Goal: Information Seeking & Learning: Understand process/instructions

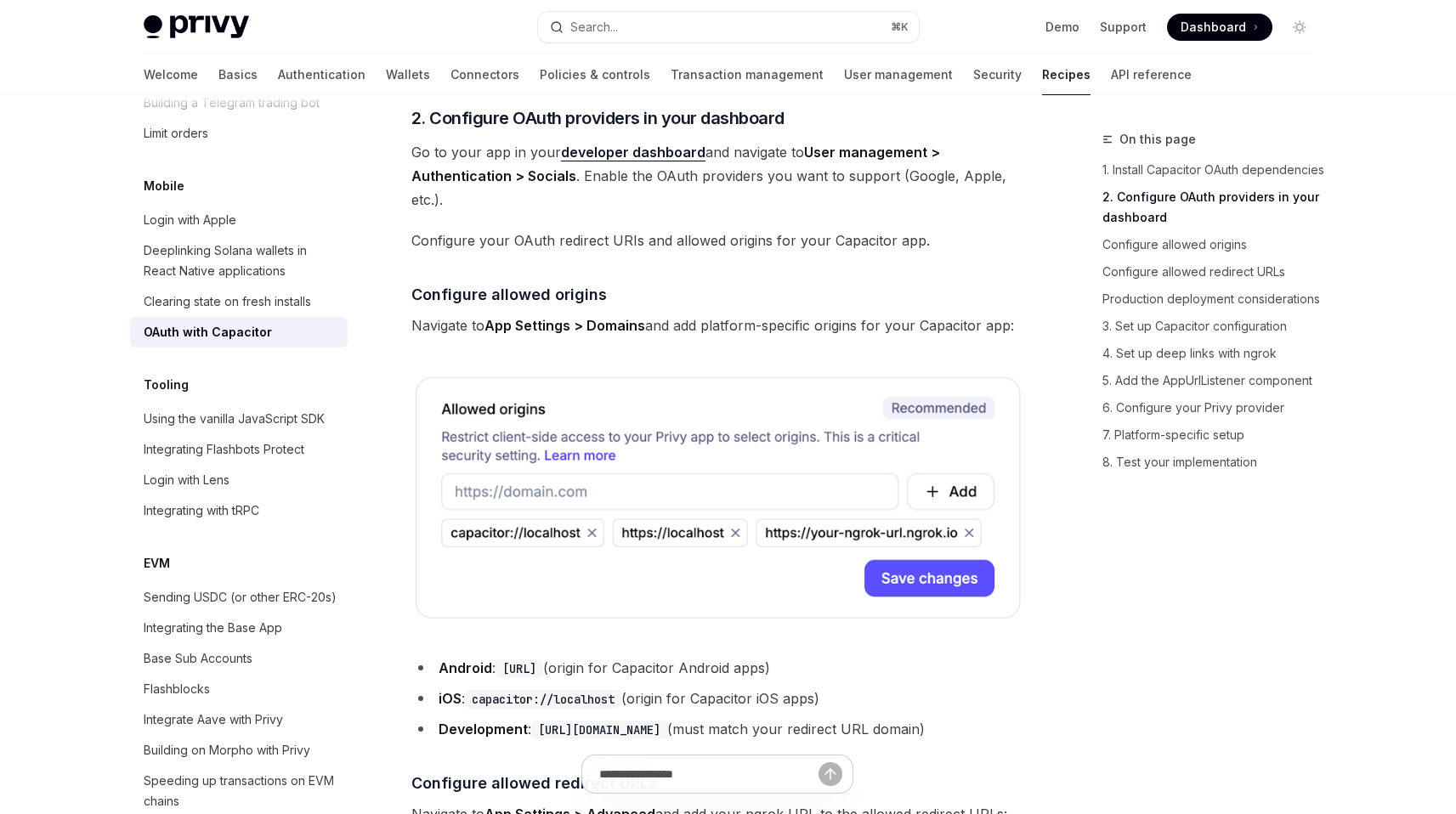
scroll to position [910, 0]
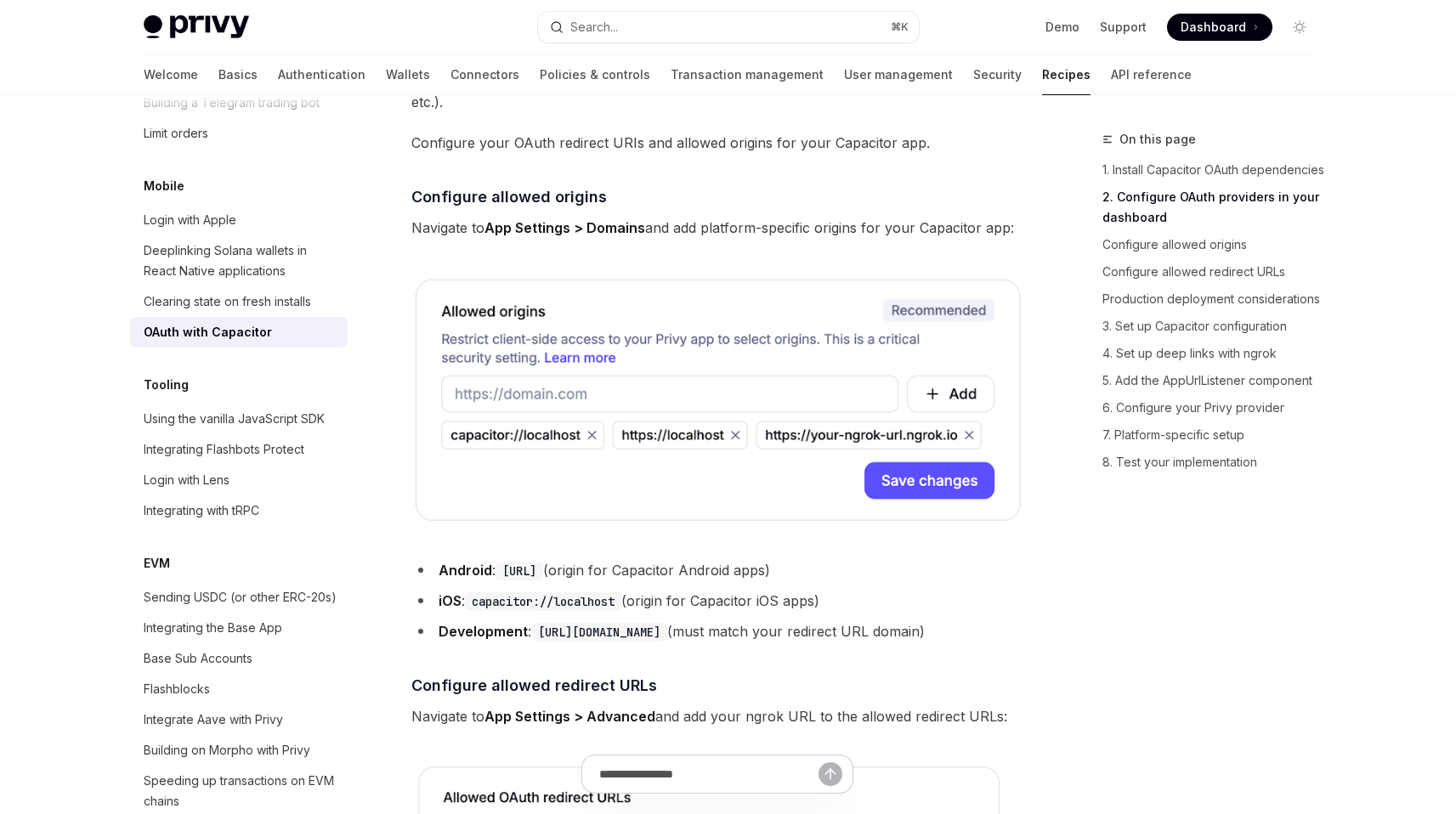
click at [594, 604] on code "capacitor://localhost" at bounding box center [543, 601] width 156 height 18
click at [602, 602] on code "capacitor://localhost" at bounding box center [543, 601] width 156 height 18
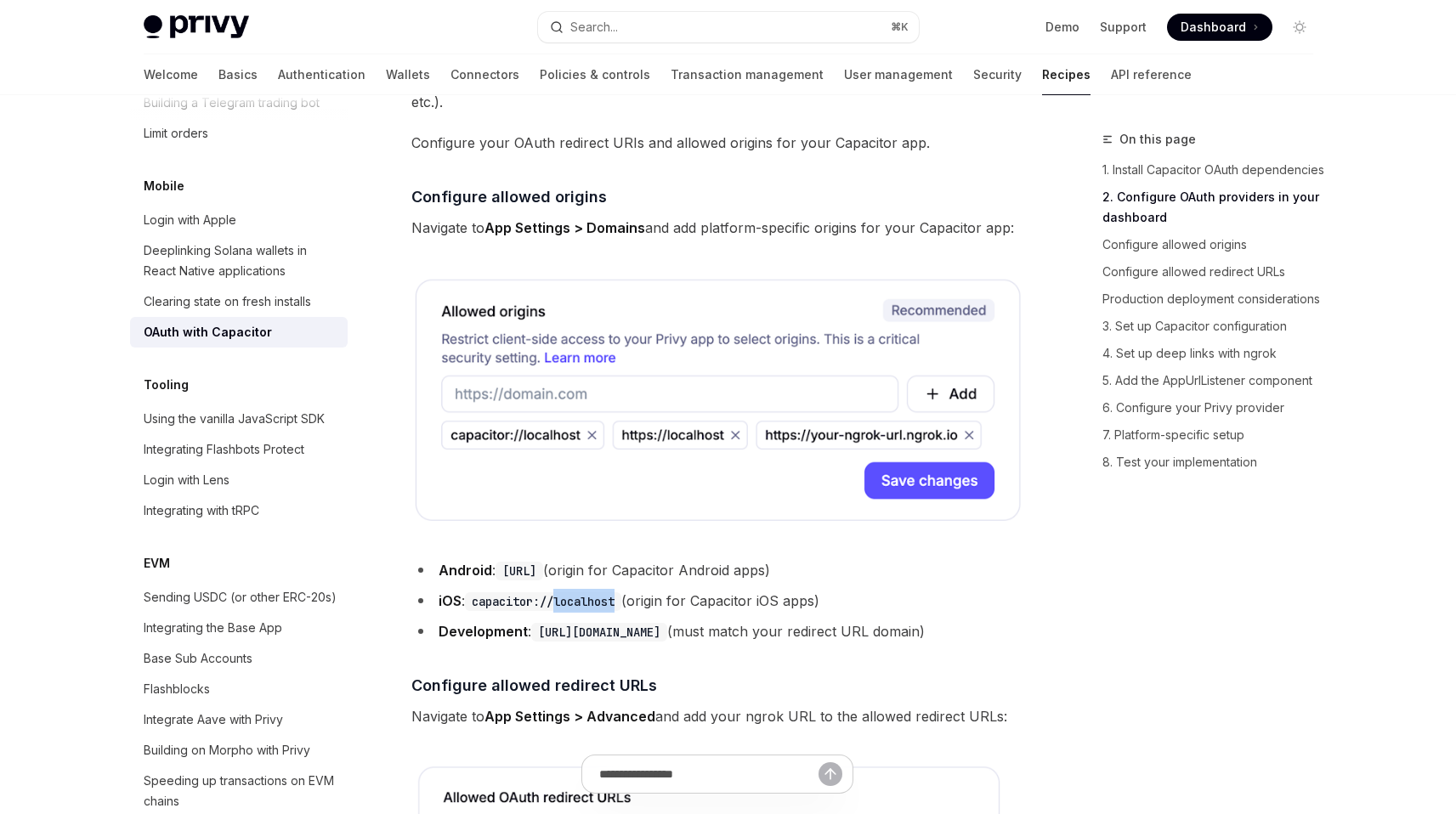
click at [608, 601] on code "capacitor://localhost" at bounding box center [543, 601] width 156 height 18
click at [620, 604] on code "capacitor://localhost" at bounding box center [543, 601] width 156 height 18
drag, startPoint x: 626, startPoint y: 601, endPoint x: 475, endPoint y: 601, distance: 151.0
click at [475, 601] on code "capacitor://localhost" at bounding box center [543, 601] width 156 height 18
copy code "capacitor://localhost"
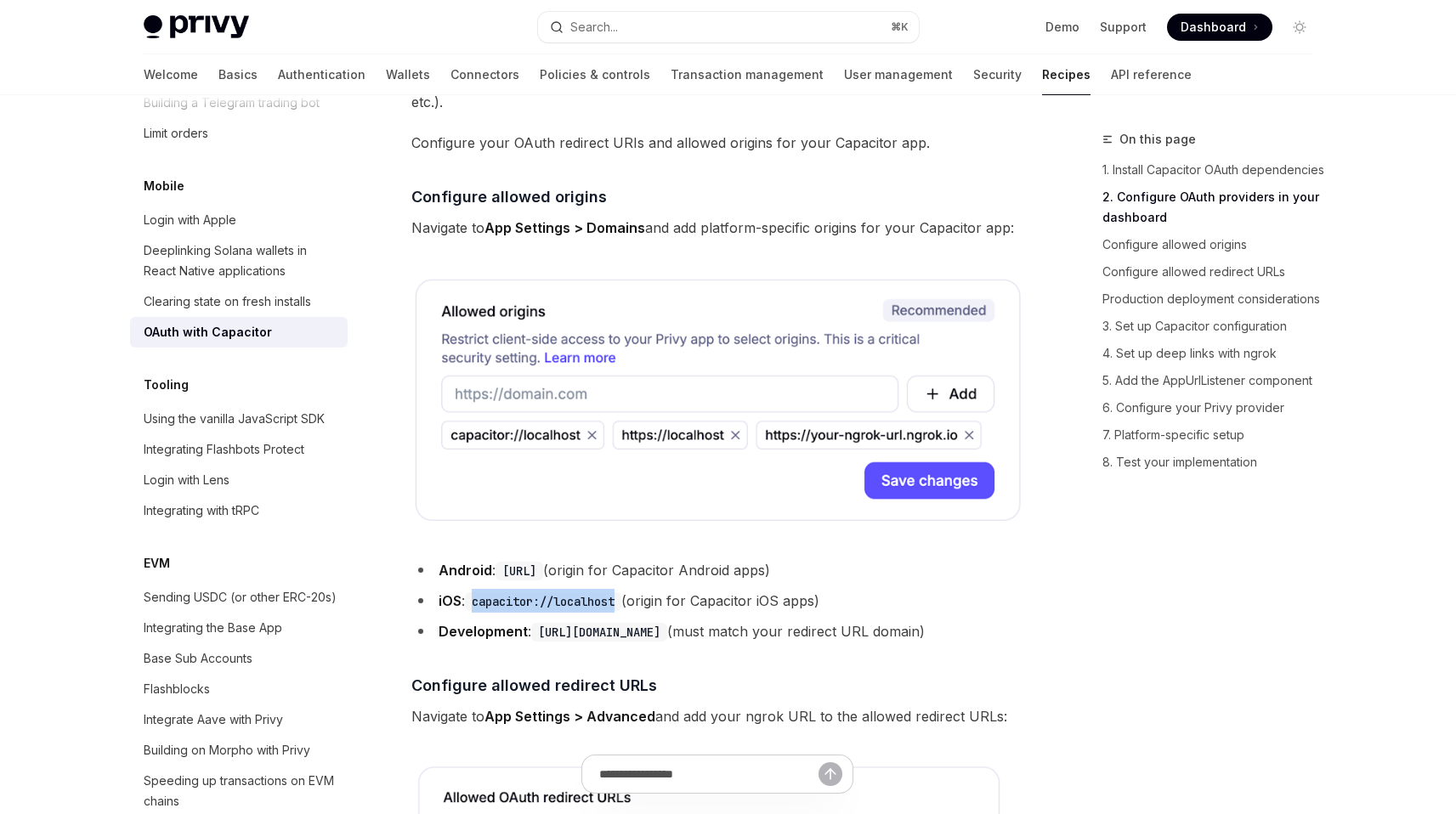
drag, startPoint x: 628, startPoint y: 570, endPoint x: 501, endPoint y: 569, distance: 127.0
click at [501, 569] on code "https://localhost" at bounding box center [519, 570] width 47 height 18
copy code "https://localhost"
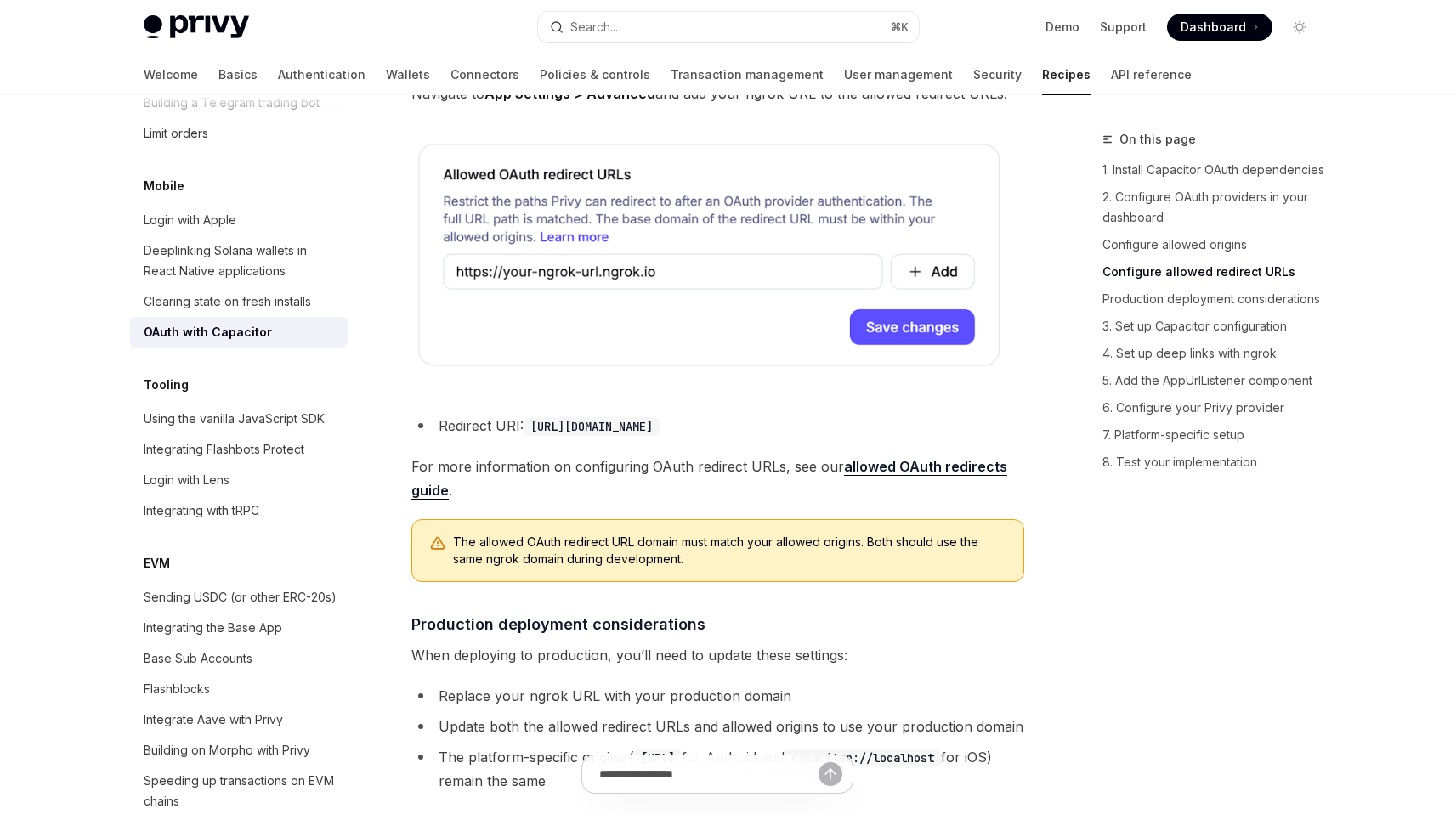
scroll to position [1556, 0]
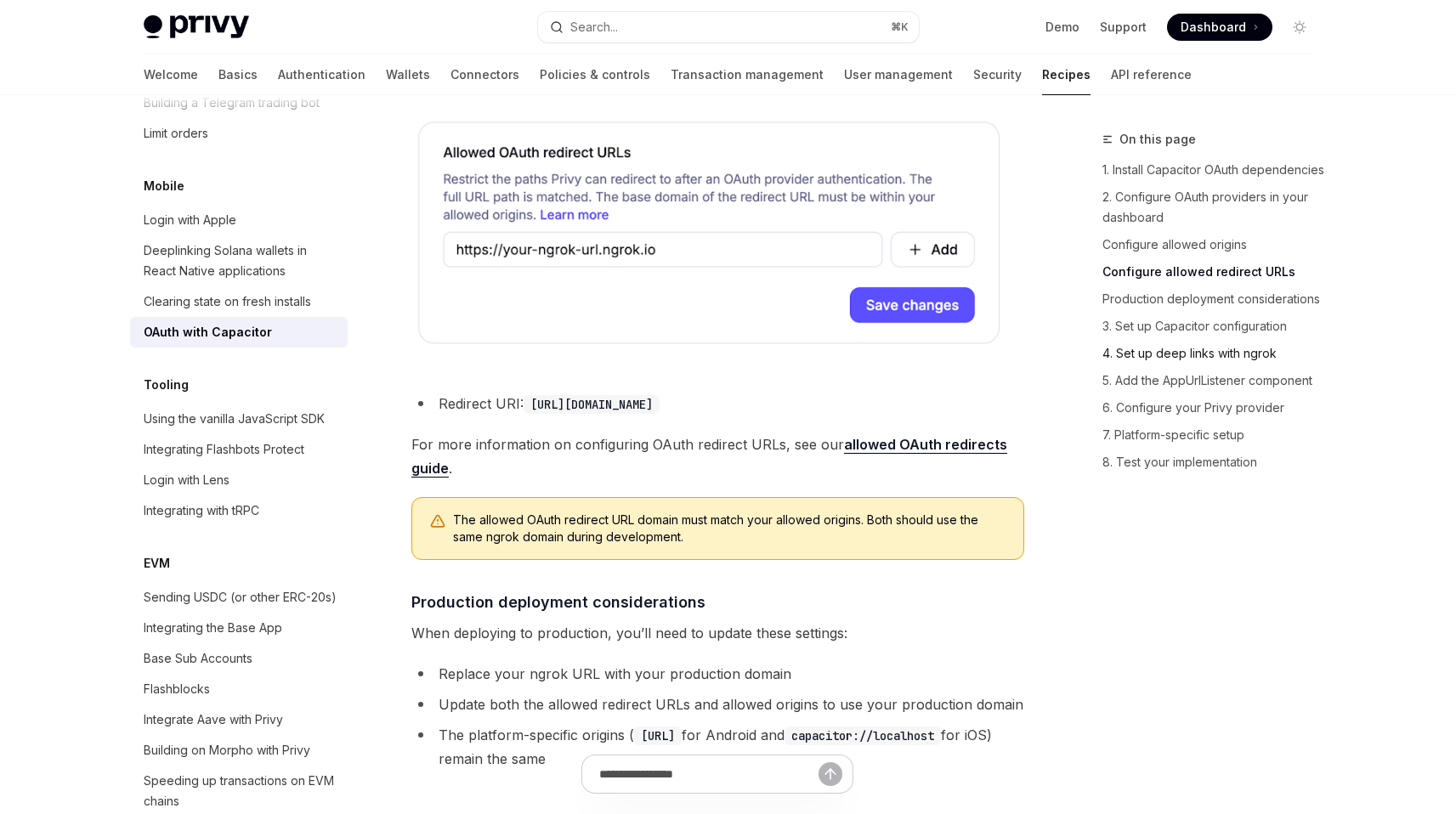
click at [1175, 353] on link "4. Set up deep links with ngrok" at bounding box center [1215, 353] width 225 height 27
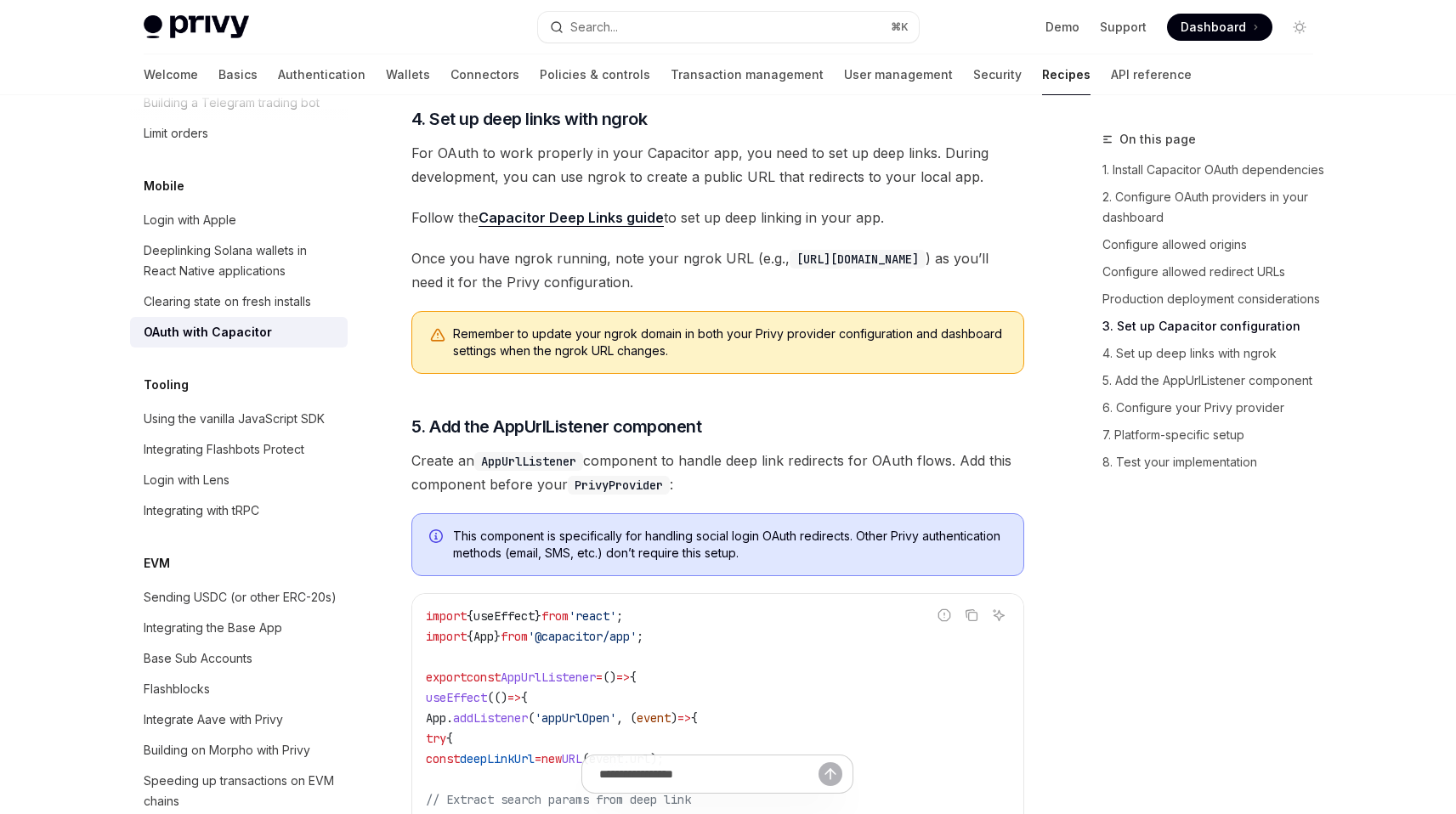
scroll to position [2688, 0]
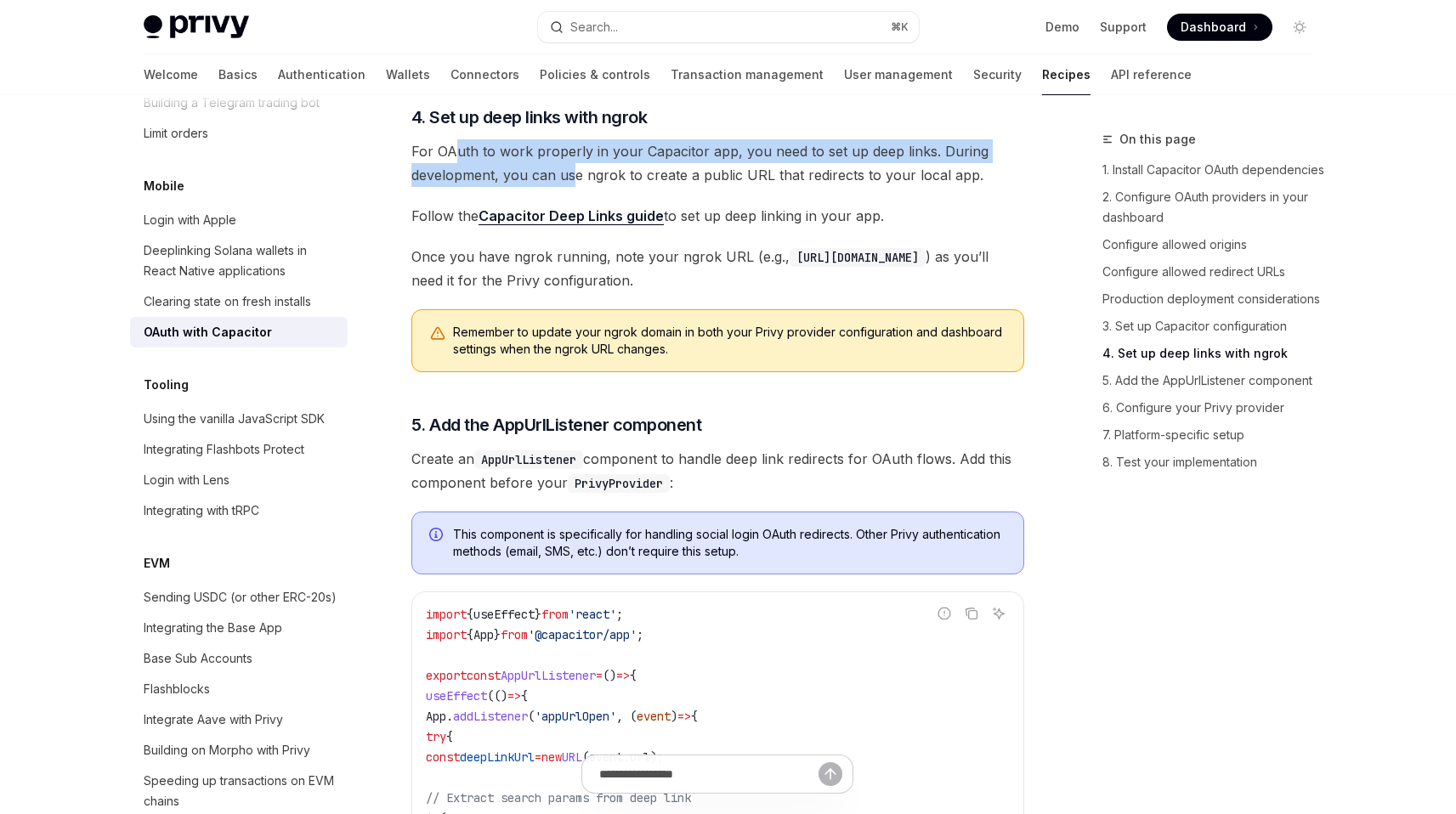
drag, startPoint x: 542, startPoint y: 188, endPoint x: 571, endPoint y: 193, distance: 29.4
click at [571, 187] on span "For OAuth to work properly in your Capacitor app, you need to set up deep links…" at bounding box center [717, 162] width 613 height 47
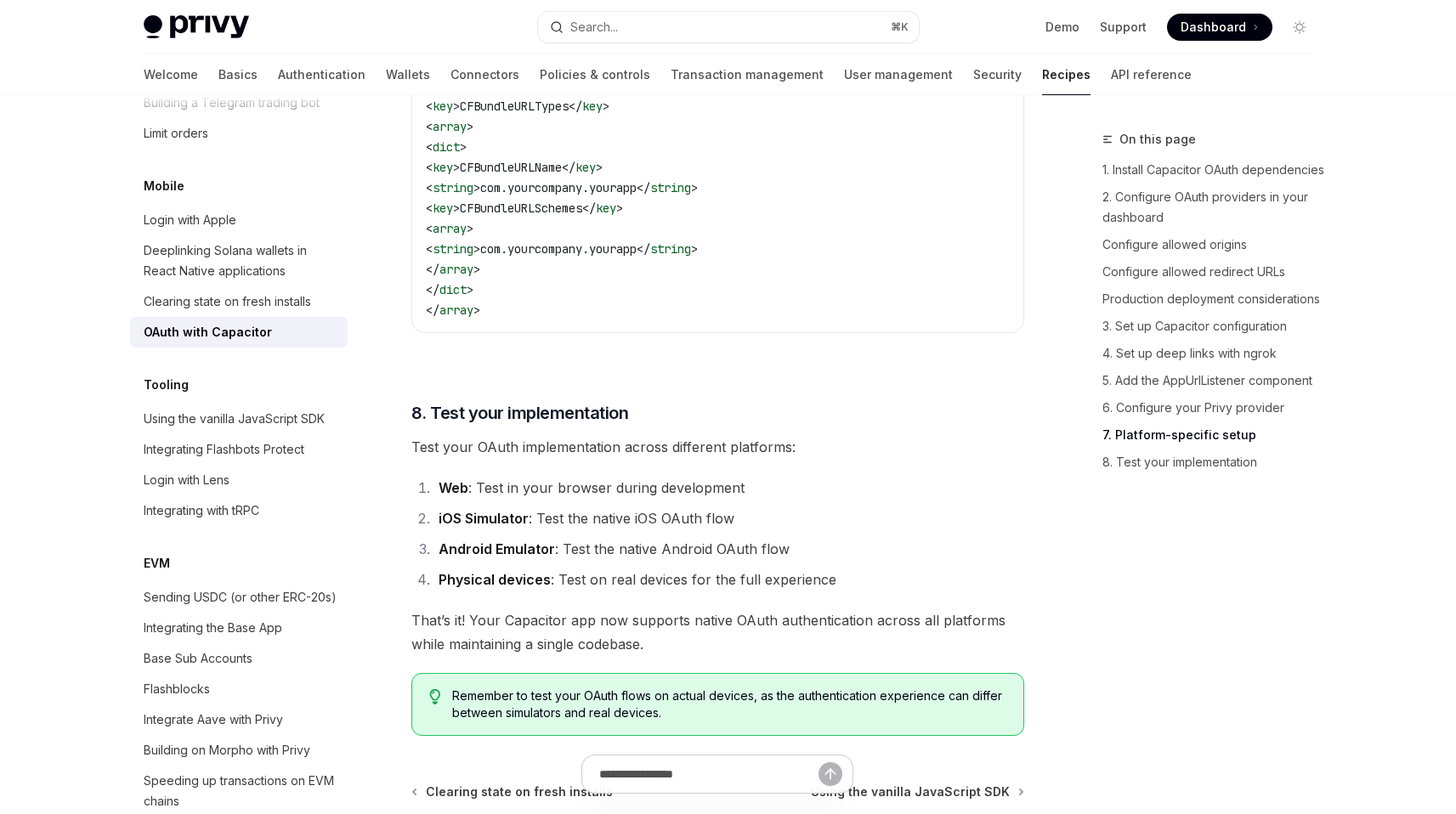
scroll to position [4467, 0]
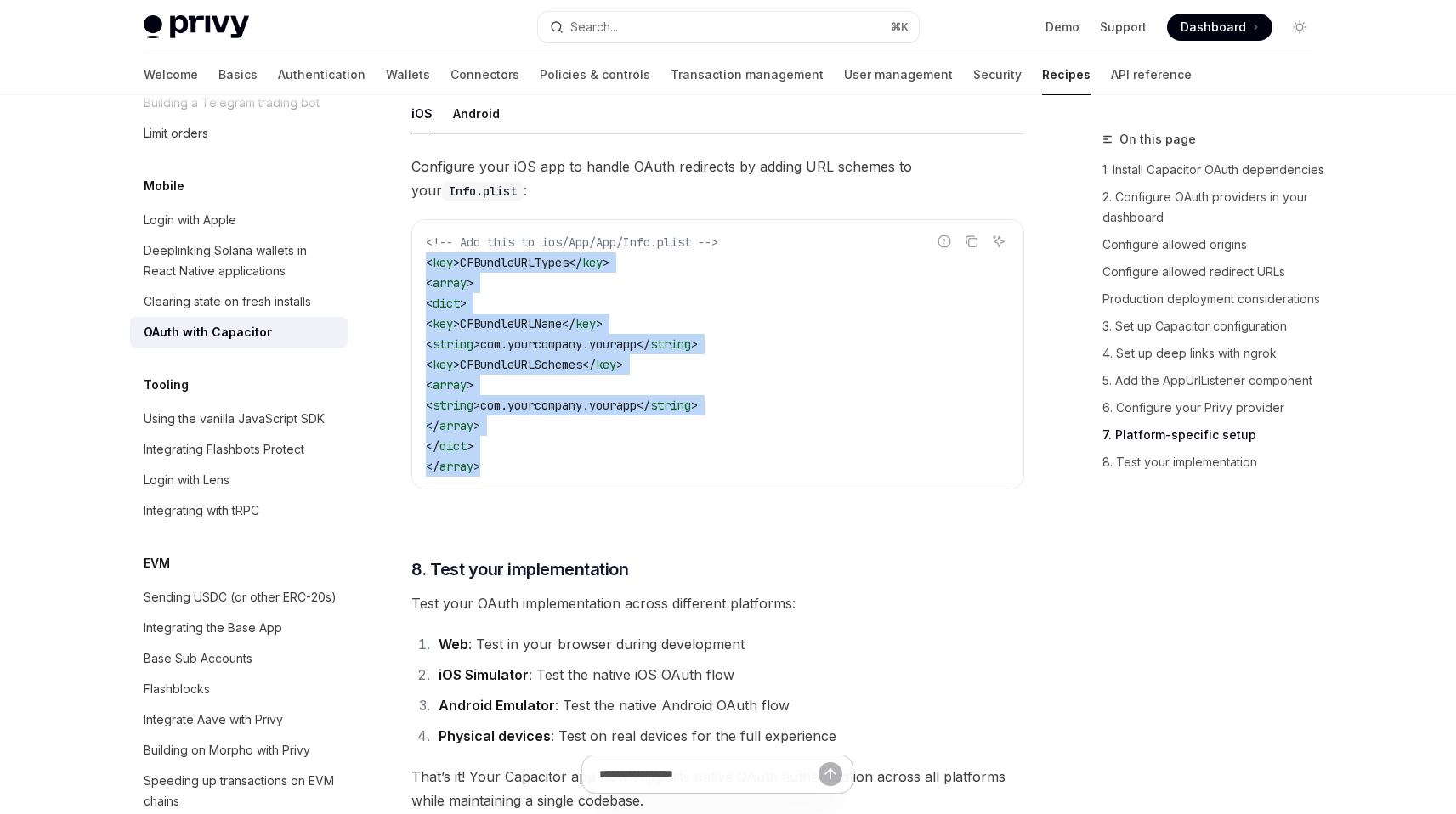
drag, startPoint x: 557, startPoint y: 496, endPoint x: 410, endPoint y: 282, distance: 259.6
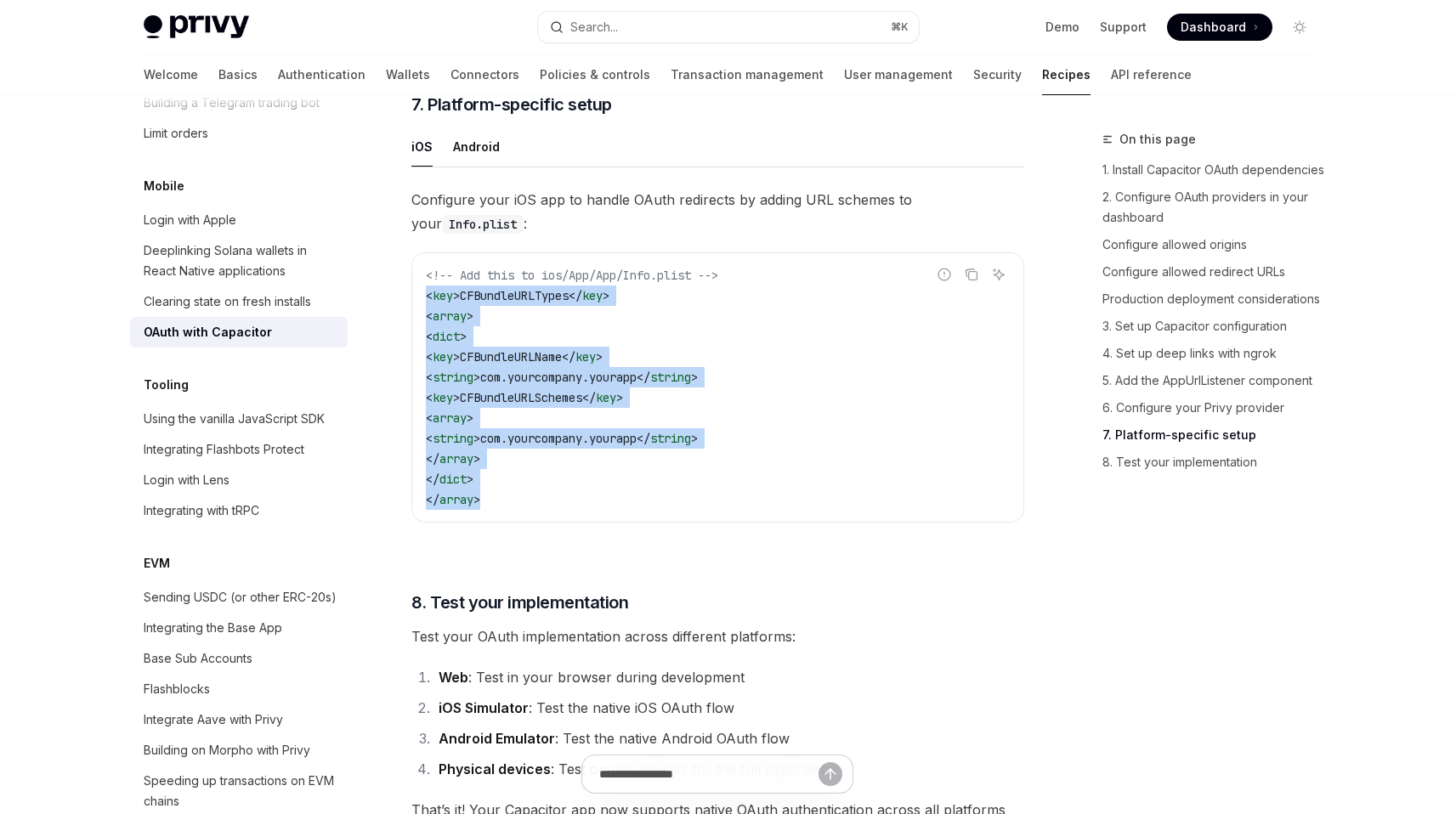
scroll to position [4356, 0]
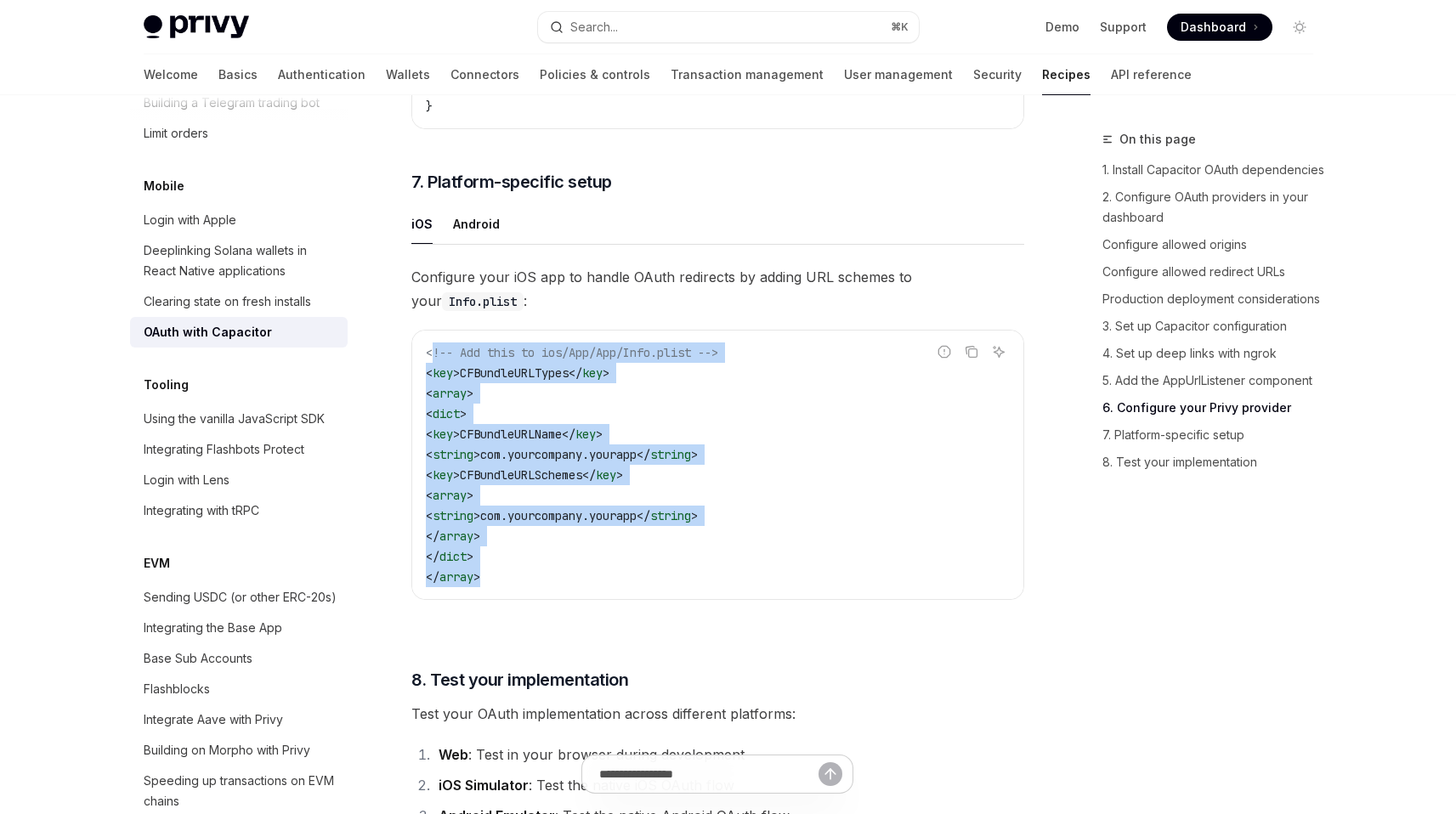
click at [429, 361] on span "<!-- Add this to ios/App/App/Info.plist -->" at bounding box center [571, 353] width 292 height 15
click at [426, 361] on span "<!-- Add this to ios/App/App/Info.plist -->" at bounding box center [571, 353] width 292 height 15
copy code "<!-- Add this to ios/App/App/Info.plist --> < key > CFBundleURLTypes </ key > <…"
click at [1161, 402] on link "6. Configure your Privy provider" at bounding box center [1215, 408] width 225 height 27
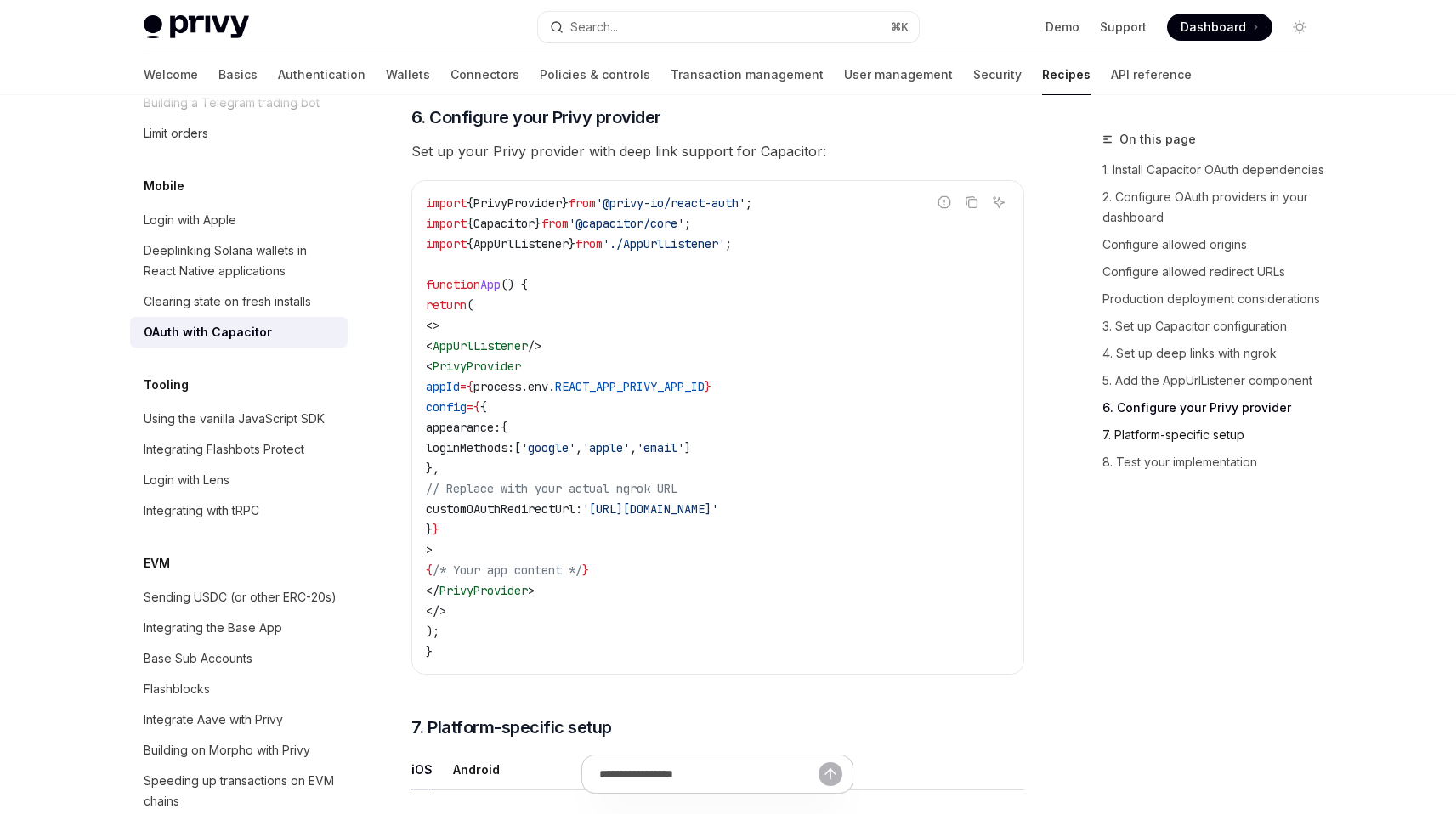
click at [1164, 432] on link "7. Platform-specific setup" at bounding box center [1215, 435] width 225 height 27
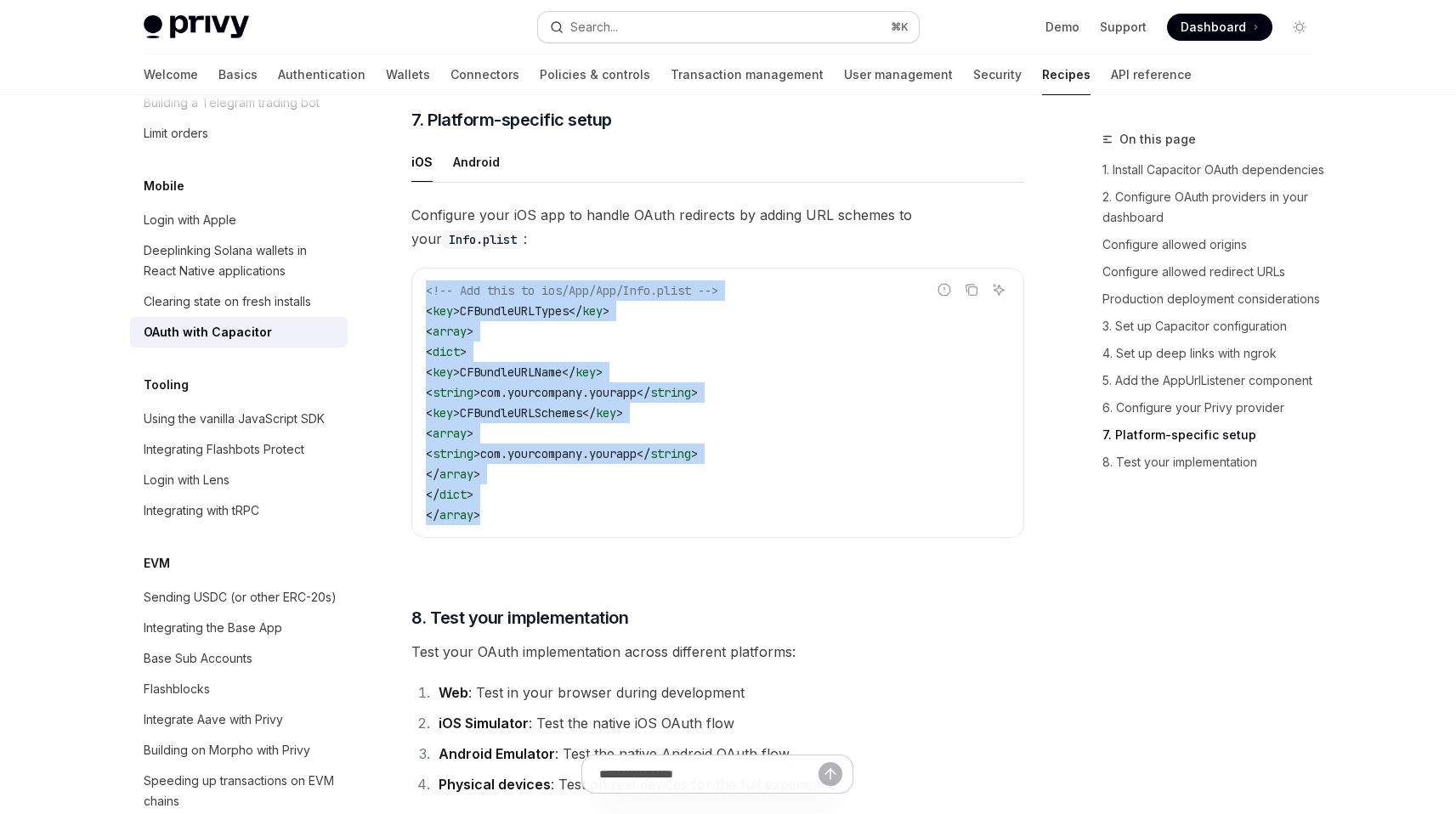
scroll to position [4421, 0]
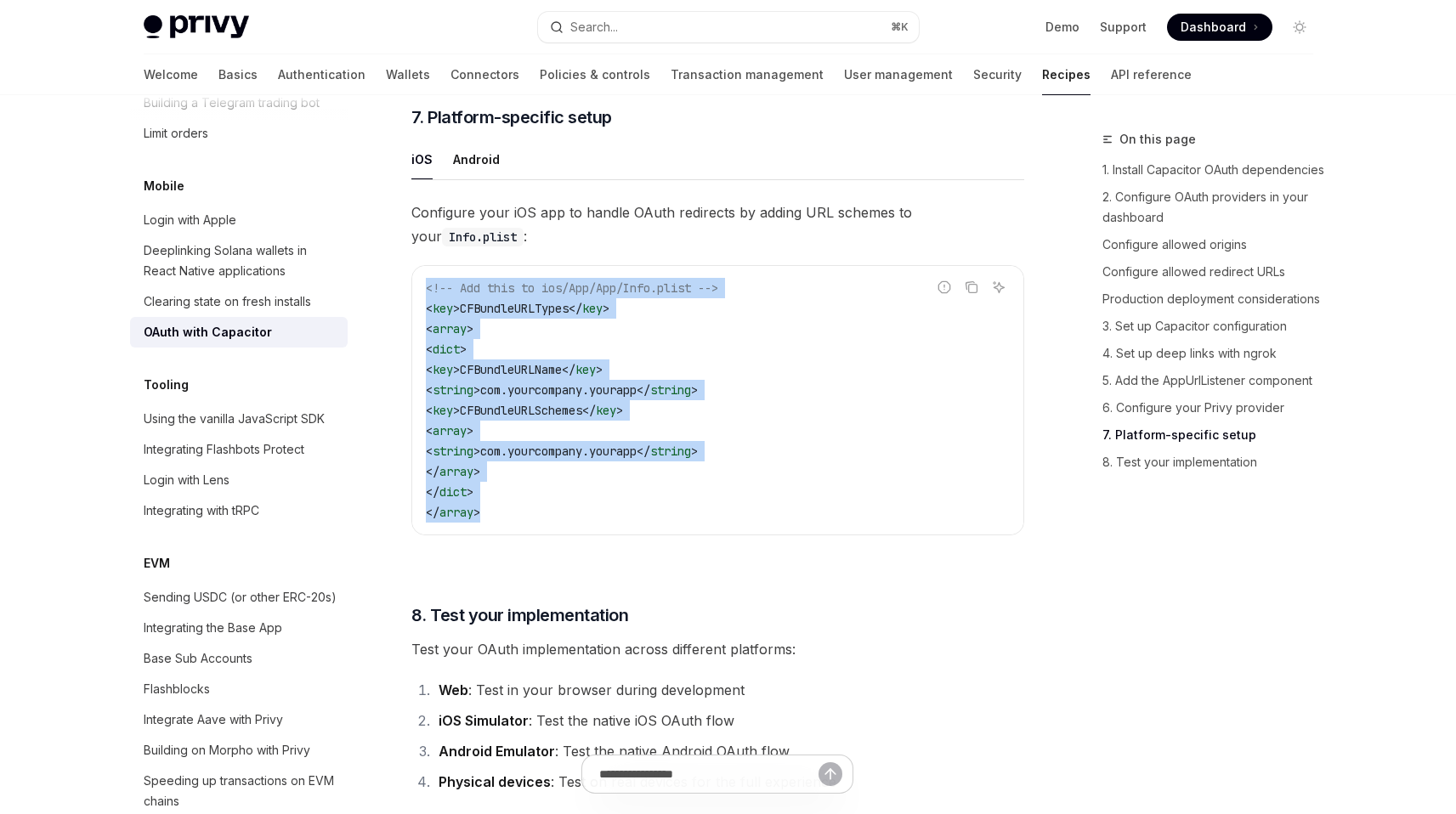
click at [596, 377] on span "key" at bounding box center [585, 369] width 20 height 15
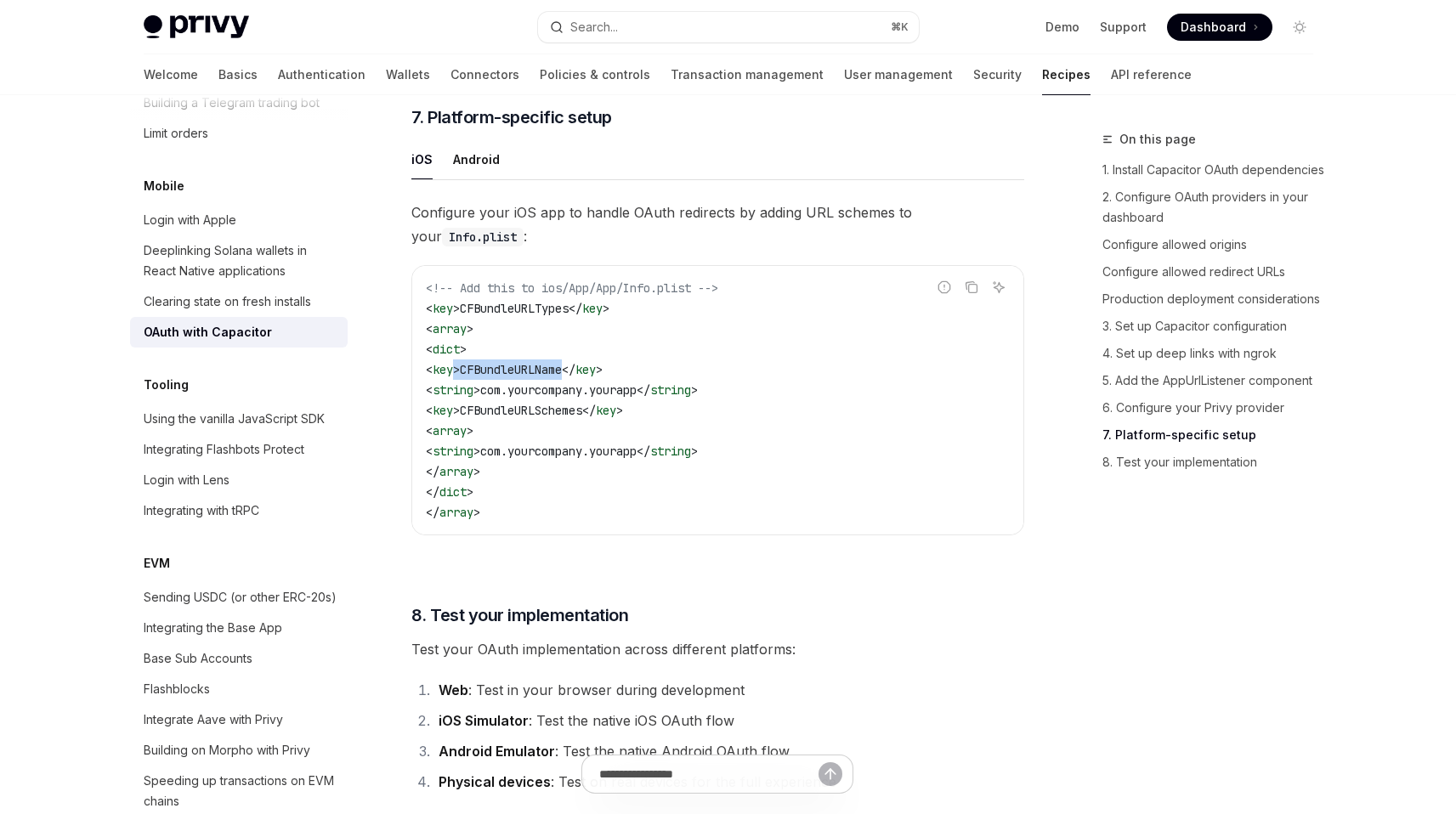
drag, startPoint x: 599, startPoint y: 393, endPoint x: 486, endPoint y: 395, distance: 113.0
click at [486, 377] on span "< key > CFBundleURLName </ key >" at bounding box center [513, 369] width 177 height 15
copy span "> CFBundleURLName"
click at [665, 441] on code "<!-- Add this to ios/App/App/Info.plist --> < key > CFBundleURLTypes </ key > <…" at bounding box center [717, 400] width 584 height 245
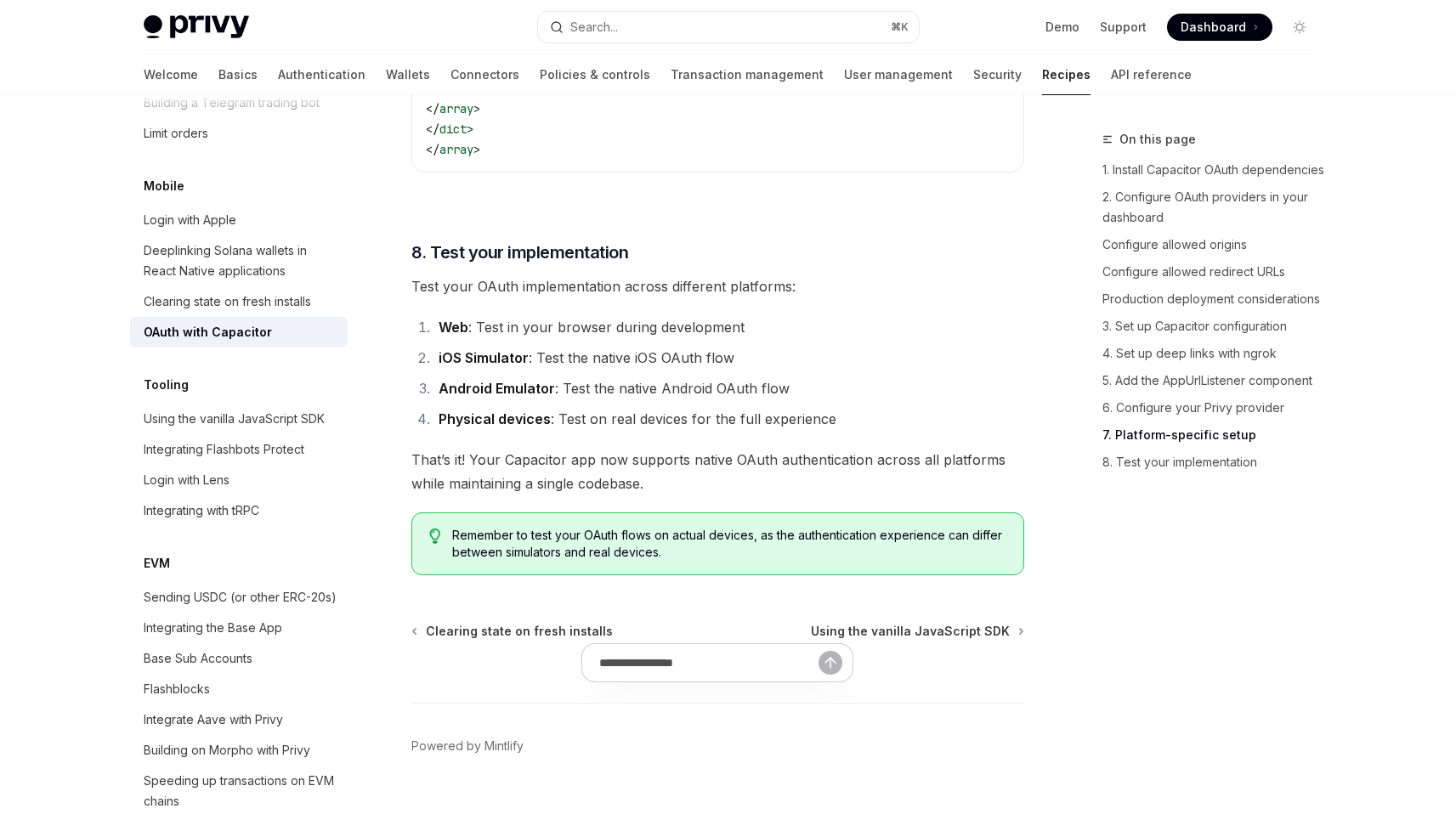
scroll to position [4436, 0]
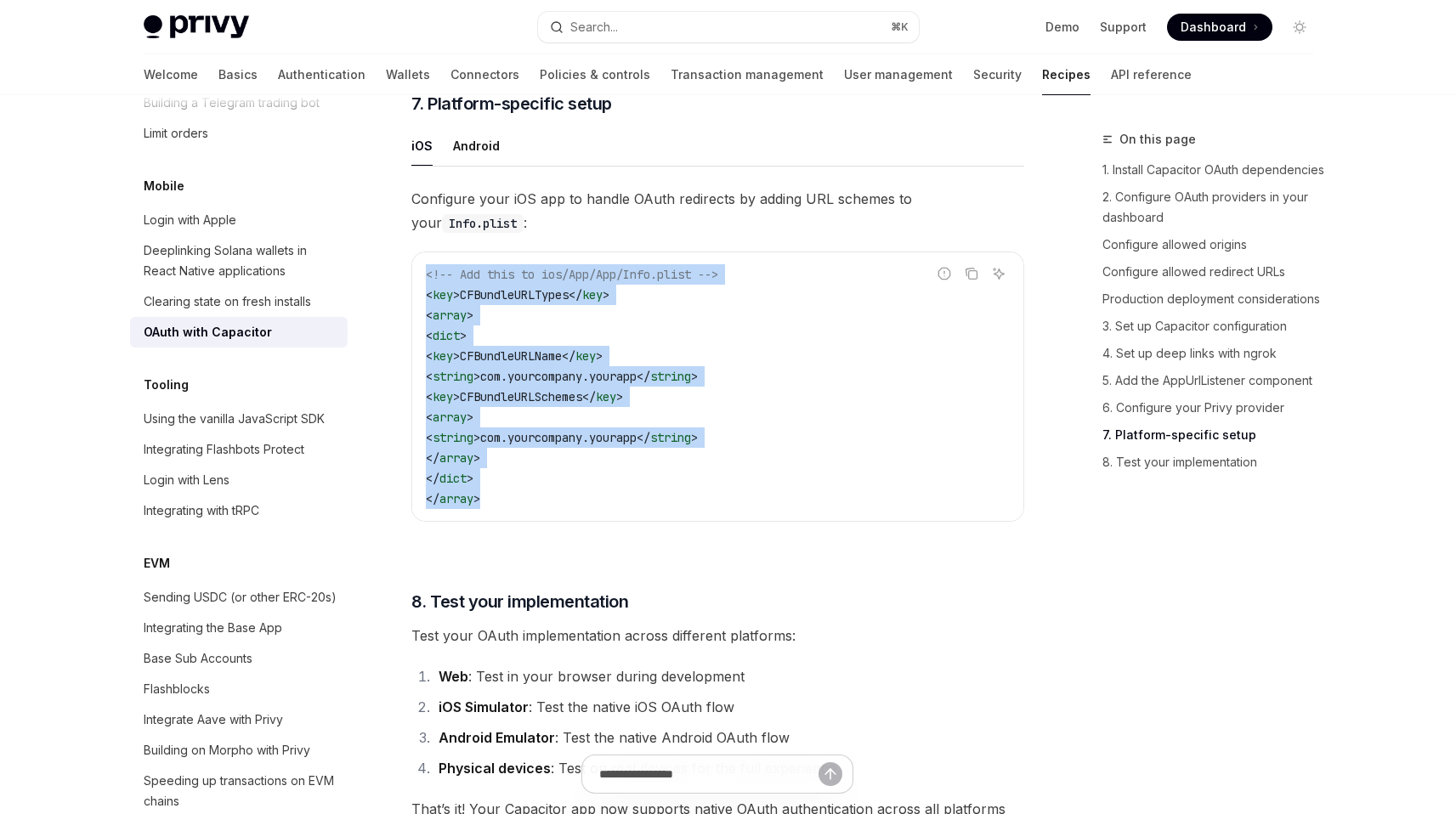
drag, startPoint x: 536, startPoint y: 531, endPoint x: 410, endPoint y: 303, distance: 260.5
click at [411, 303] on div "Report incorrect code Copy Ask AI <!-- Add this to ios/App/App/Info.plist --> <…" at bounding box center [717, 387] width 613 height 270
copy code "<!-- Add this to ios/App/App/Info.plist --> < key > CFBundleURLTypes </ key > <…"
click at [562, 364] on span "CFBundleURLName" at bounding box center [511, 356] width 102 height 15
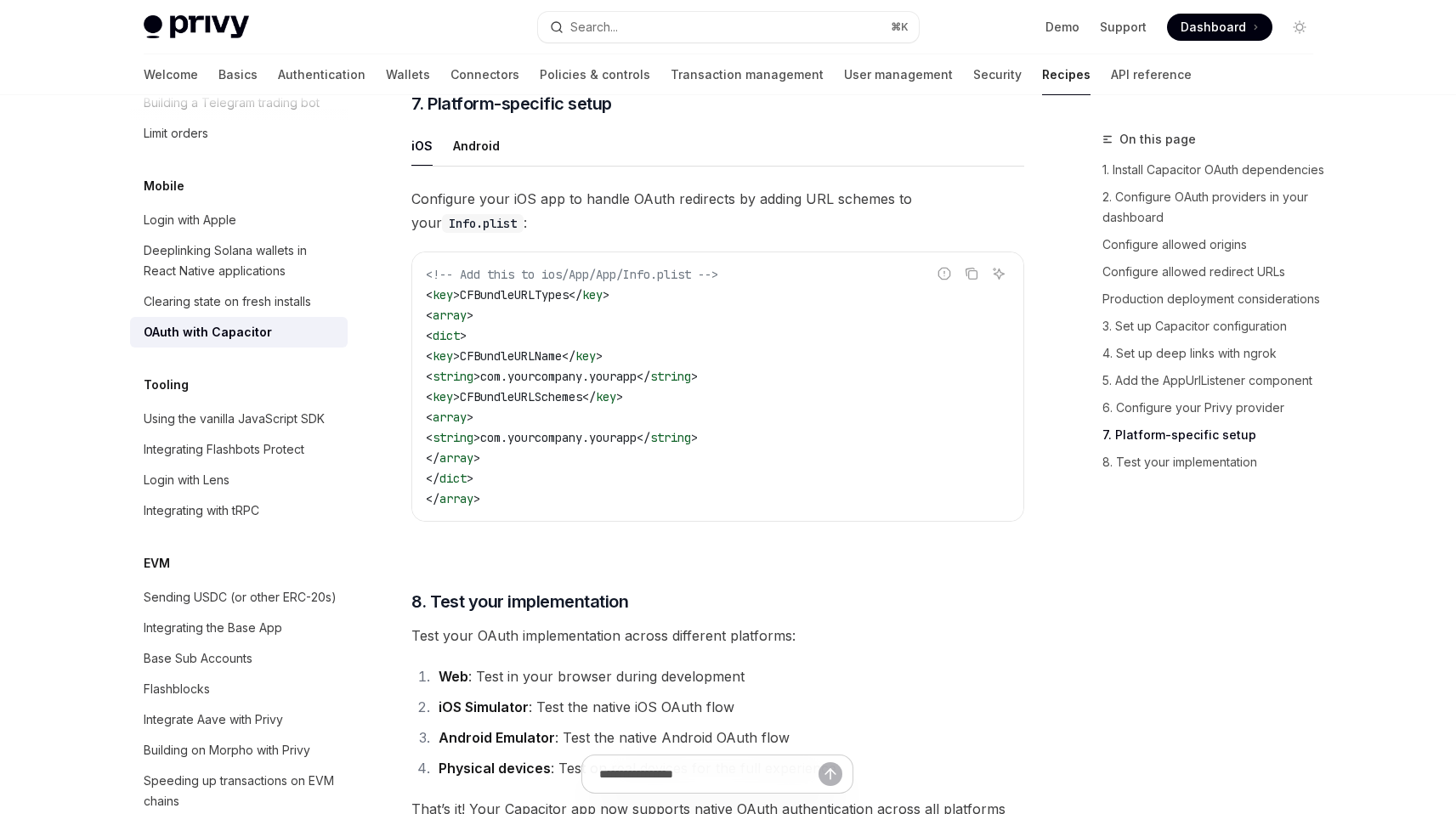
click at [562, 364] on span "CFBundleURLName" at bounding box center [511, 356] width 102 height 15
copy code "< key > CFBundleURLName </ key >"
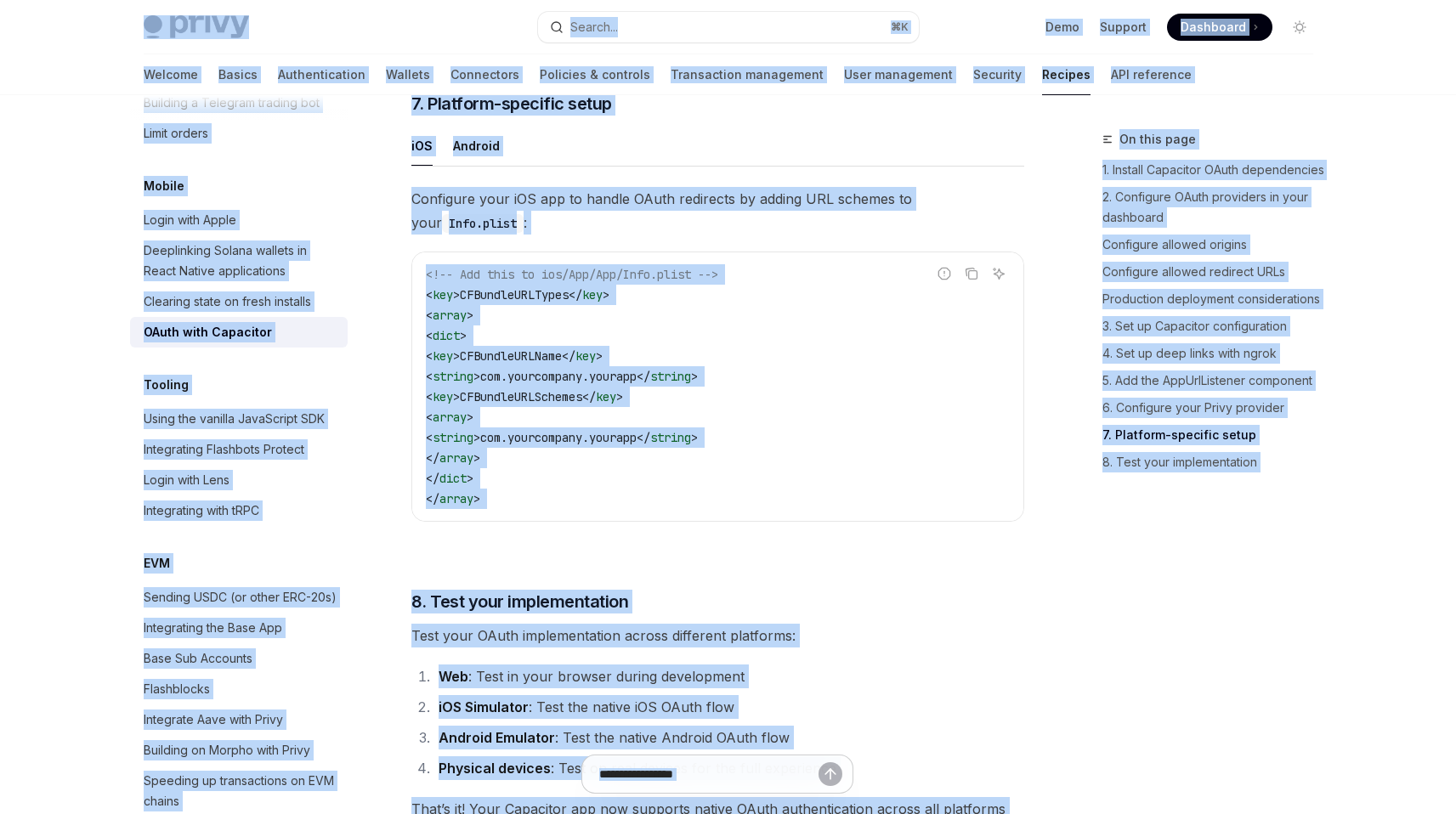
click at [562, 364] on span "CFBundleURLName" at bounding box center [511, 356] width 102 height 15
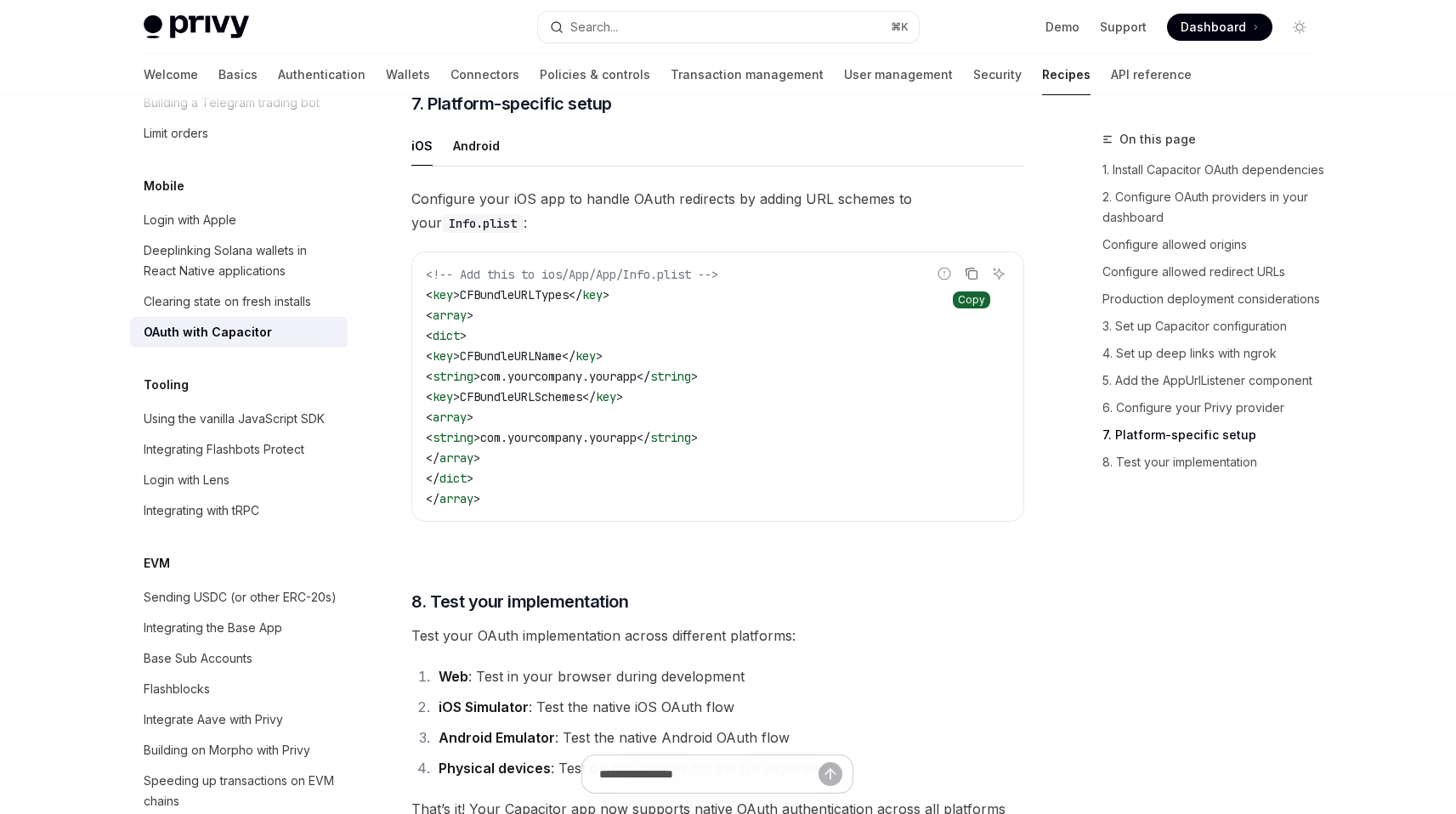
click at [967, 276] on icon "Copy the contents from the code block" at bounding box center [970, 272] width 9 height 8
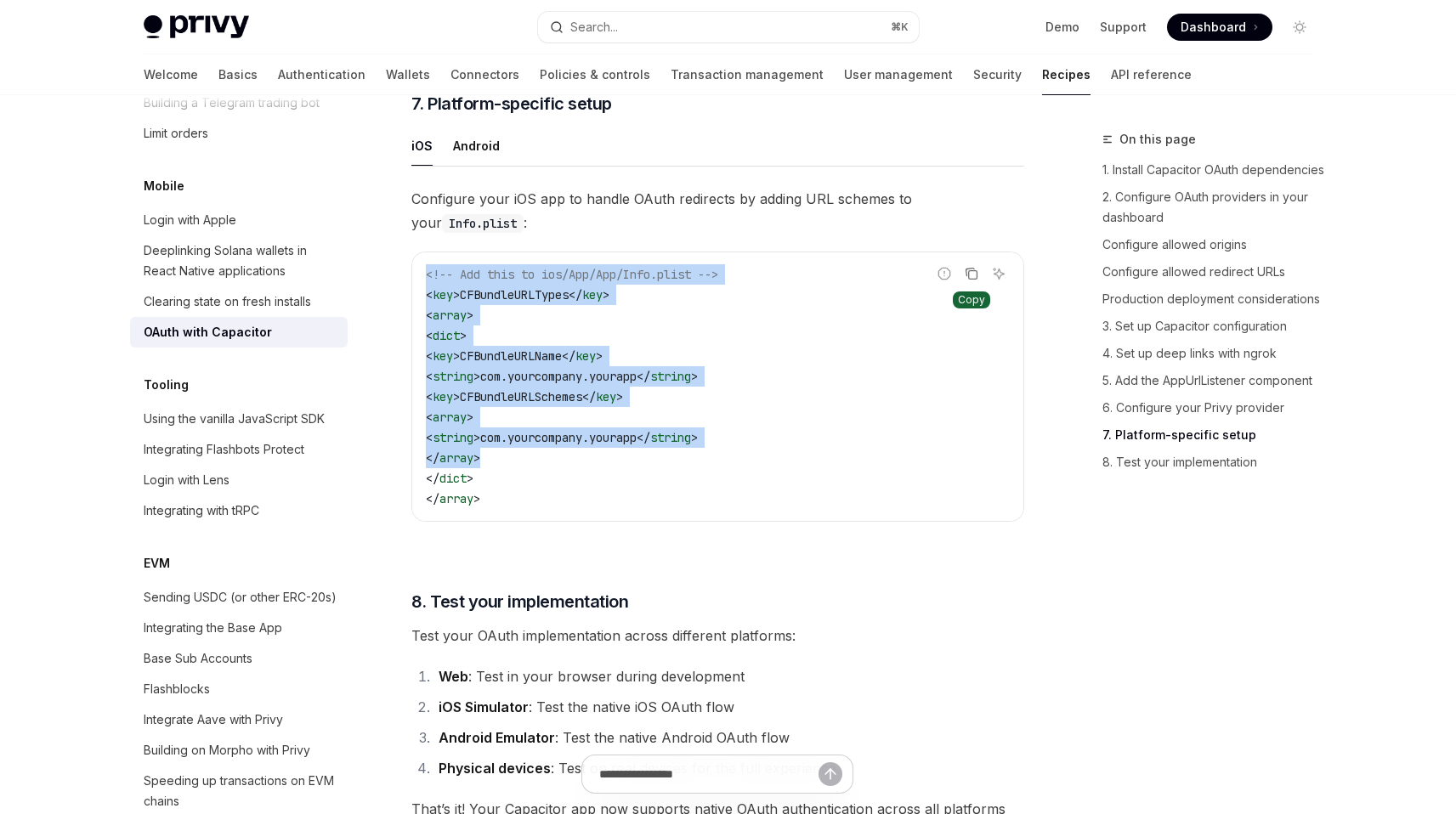
drag, startPoint x: 678, startPoint y: 488, endPoint x: 456, endPoint y: 281, distance: 303.5
click at [455, 281] on div "<!-- Add this to ios/App/App/Info.plist --> < key > CFBundleURLTypes </ key > <…" at bounding box center [717, 387] width 611 height 268
click at [577, 481] on code "<!-- Add this to ios/App/App/Info.plist --> < key > CFBundleURLTypes </ key > <…" at bounding box center [717, 387] width 584 height 245
drag, startPoint x: 529, startPoint y: 532, endPoint x: 397, endPoint y: 288, distance: 277.4
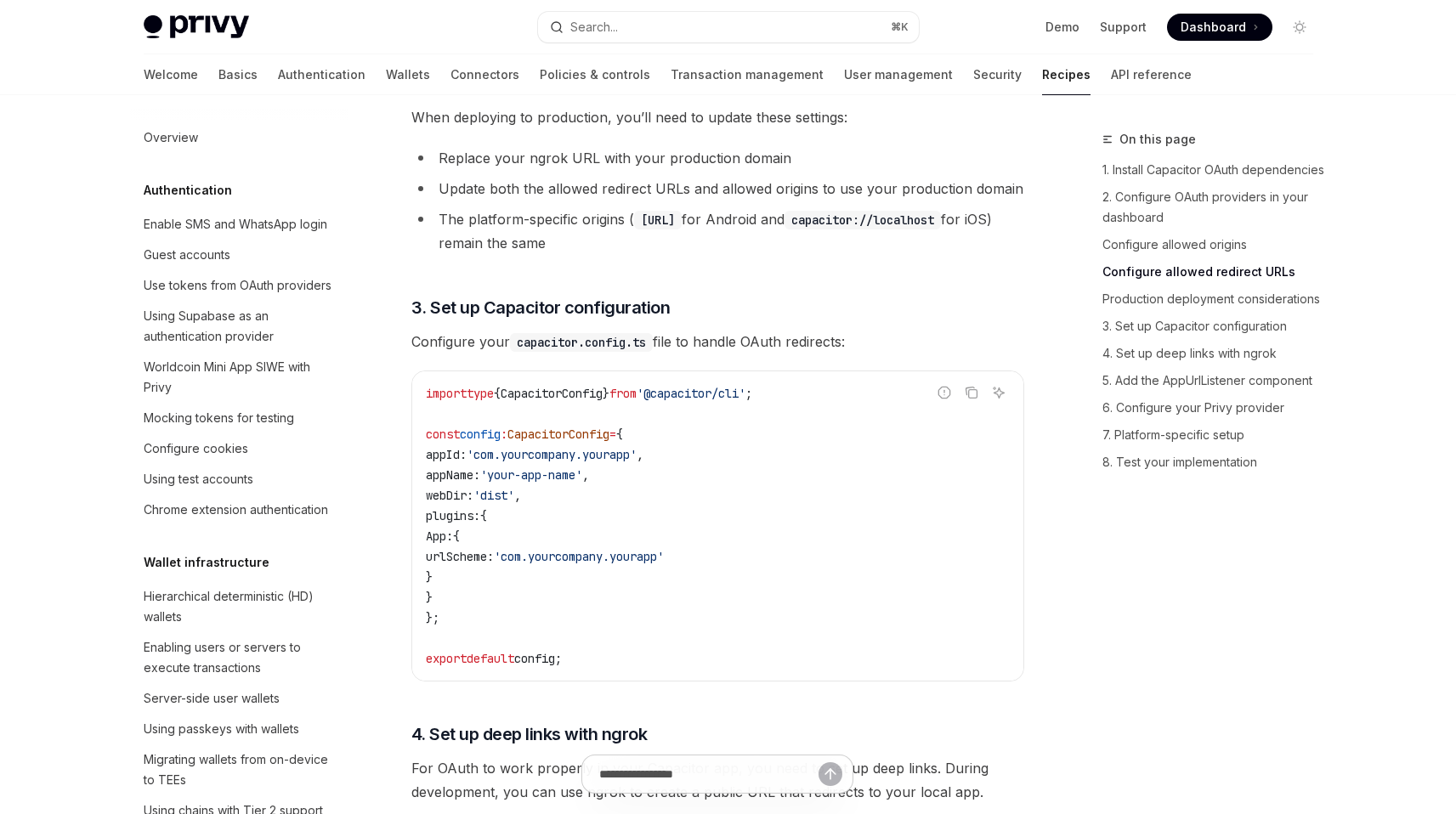
scroll to position [1911, 0]
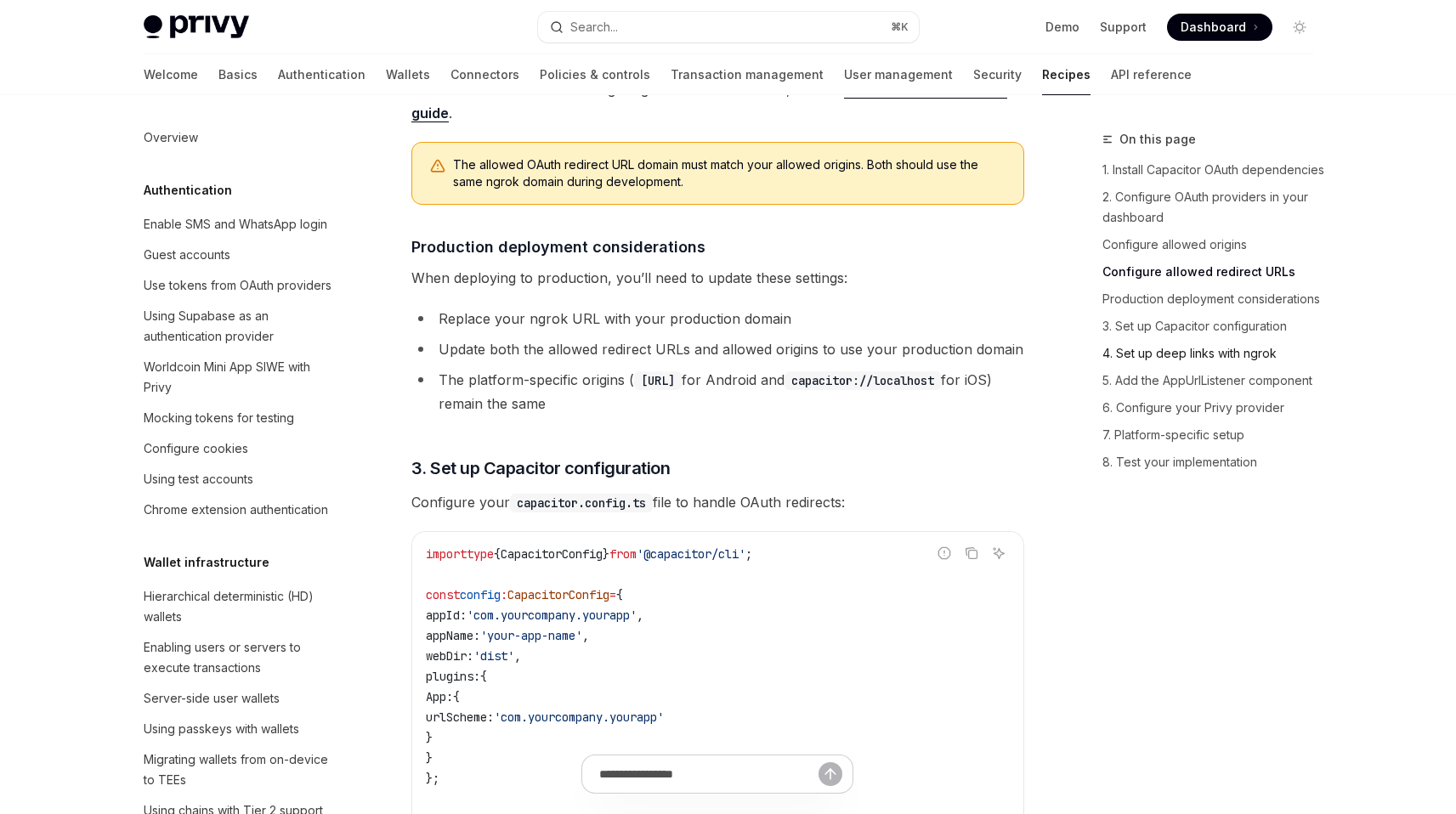
click at [1170, 361] on link "4. Set up deep links with ngrok" at bounding box center [1215, 353] width 225 height 27
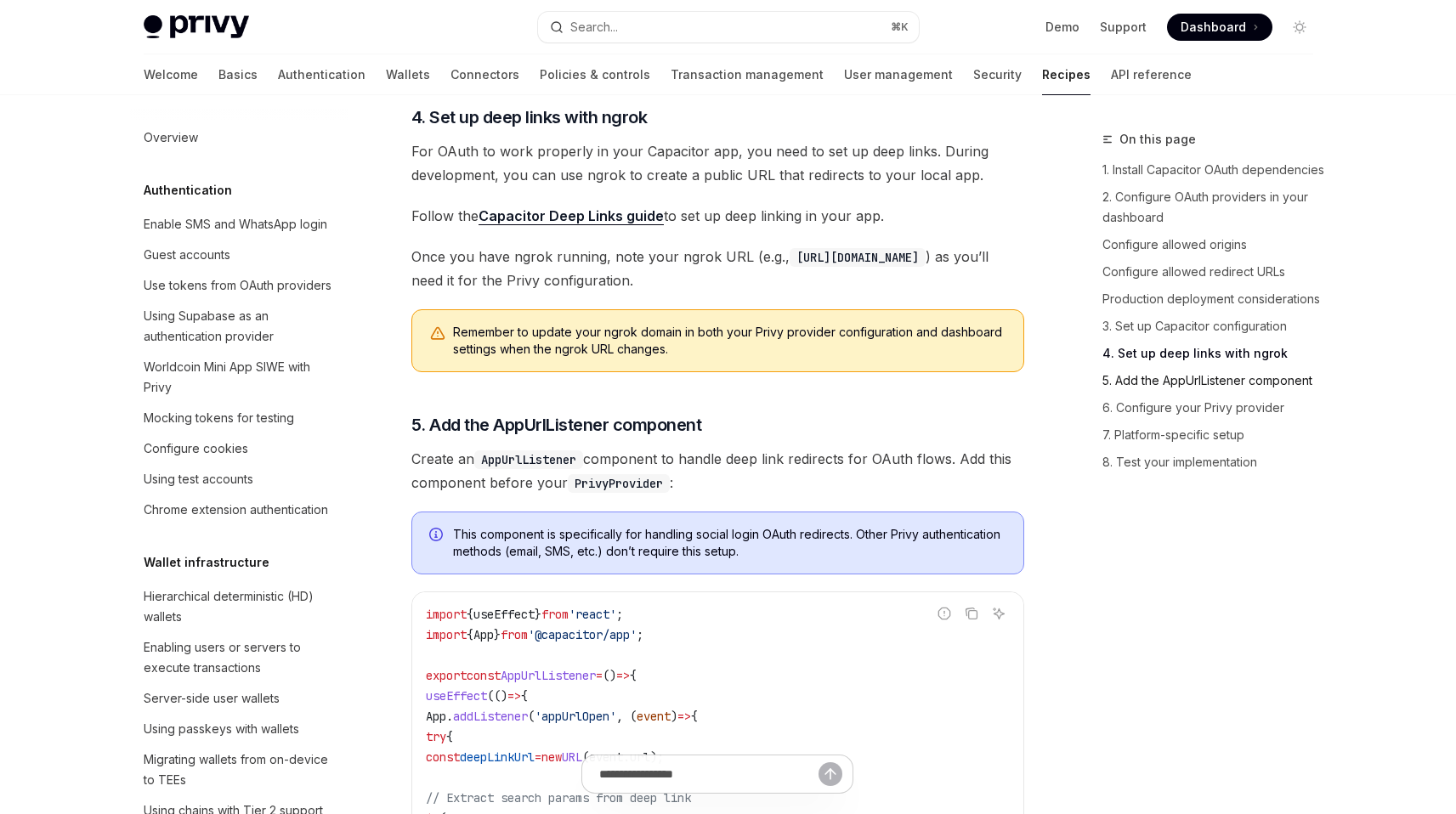
click at [1168, 387] on link "5. Add the AppUrlListener component" at bounding box center [1215, 381] width 225 height 27
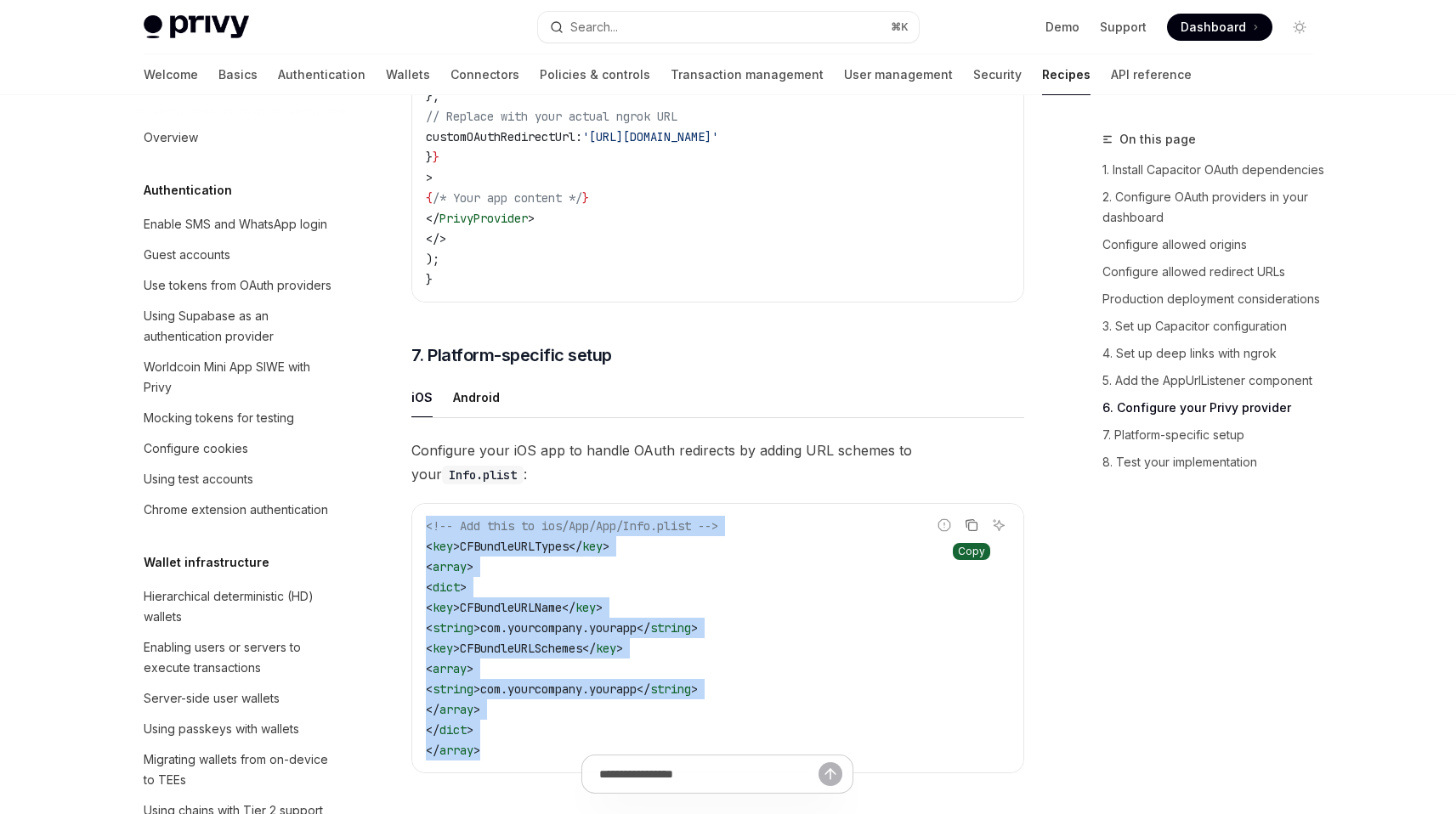
scroll to position [4340, 0]
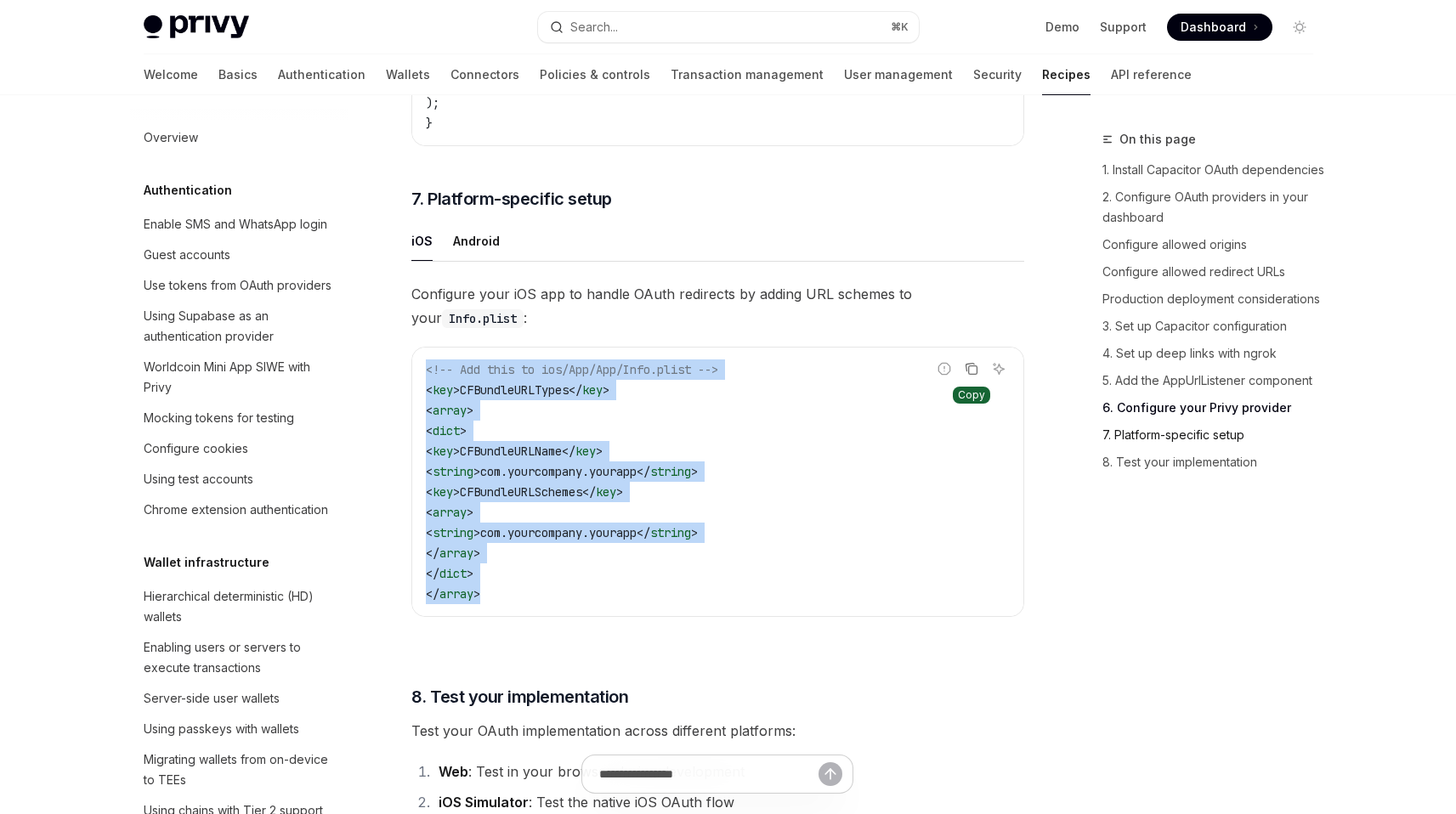
click at [1186, 432] on link "7. Platform-specific setup" at bounding box center [1215, 435] width 225 height 27
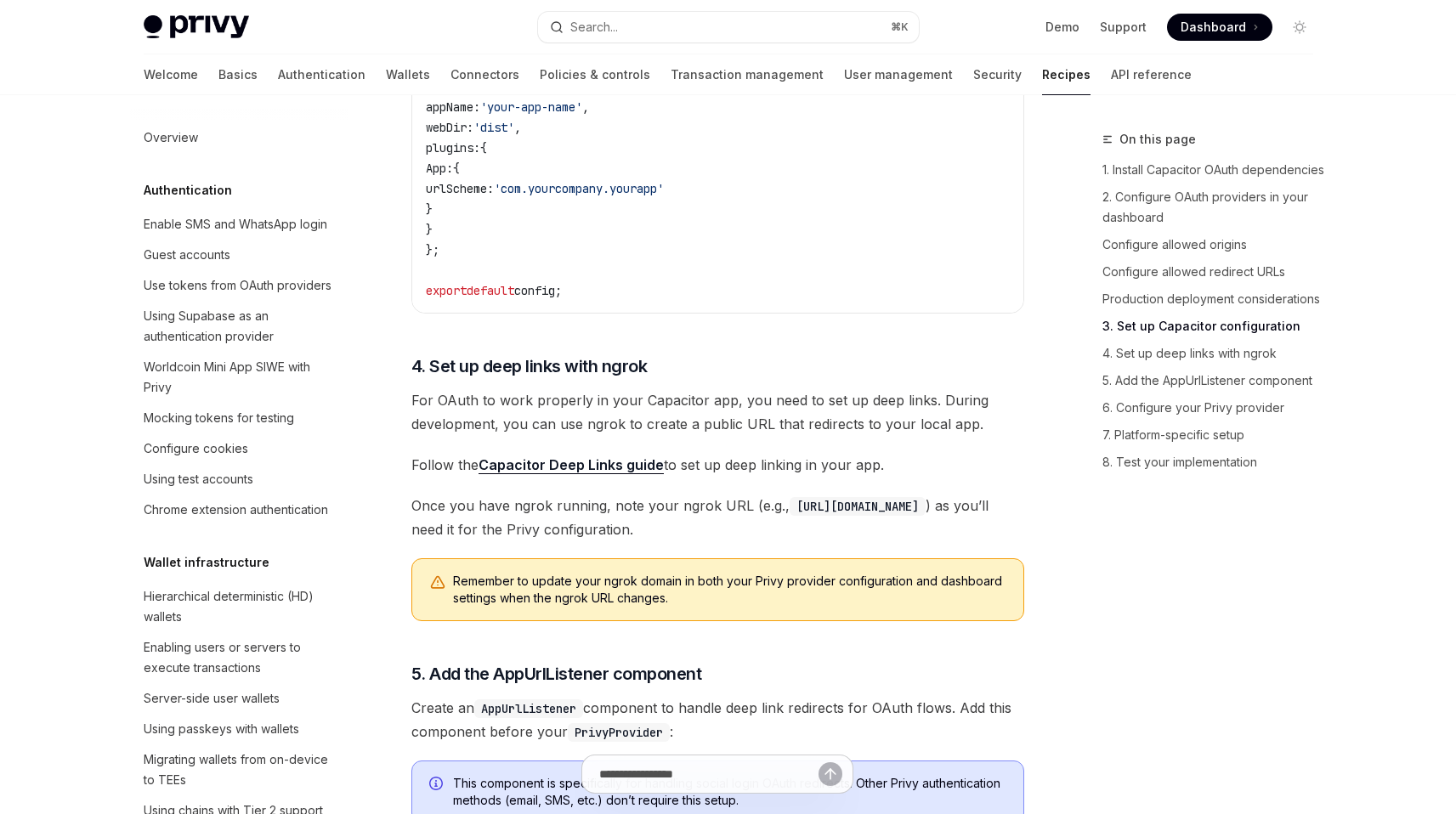
scroll to position [2417, 0]
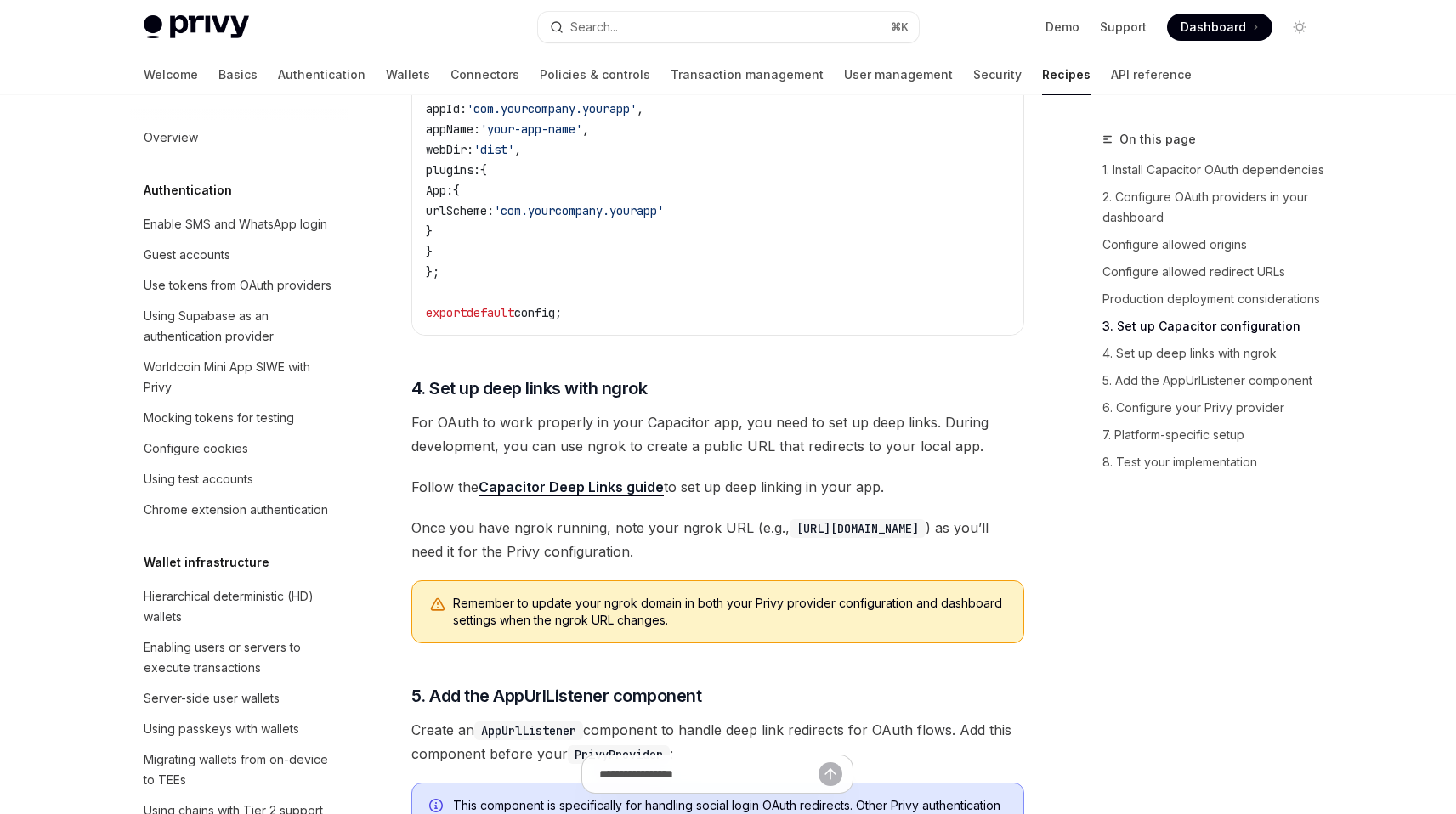
click at [571, 496] on link "Capacitor Deep Links guide" at bounding box center [571, 487] width 185 height 17
drag, startPoint x: 674, startPoint y: 512, endPoint x: 485, endPoint y: 515, distance: 189.0
click at [485, 499] on span "Follow the Capacitor Deep Links guide to set up deep linking in your app." at bounding box center [717, 486] width 613 height 24
drag, startPoint x: 784, startPoint y: 541, endPoint x: 942, endPoint y: 546, distance: 158.1
click at [925, 538] on code "https://abc123.ngrok.io" at bounding box center [857, 528] width 136 height 18
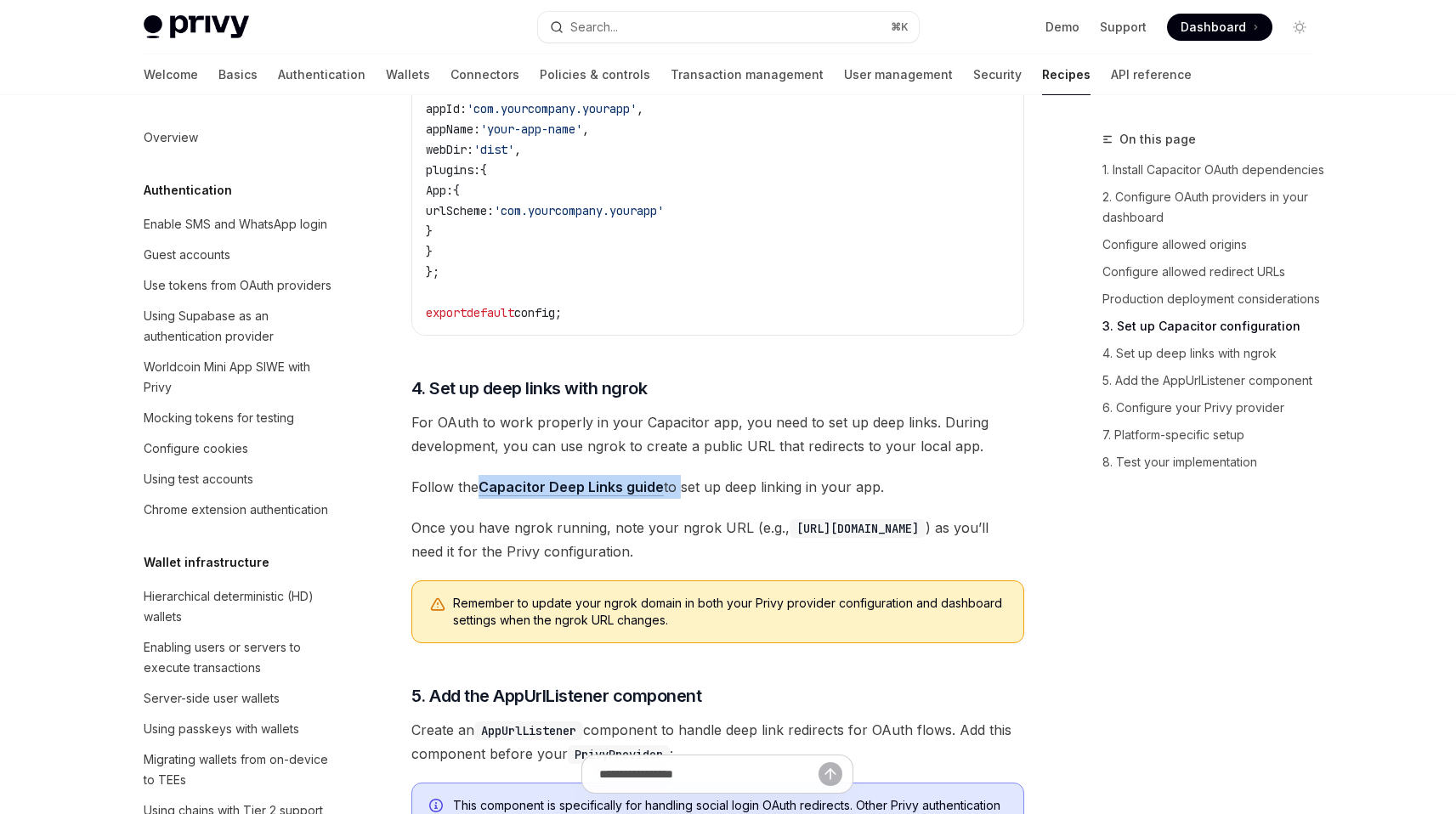
click at [925, 538] on code "https://abc123.ngrok.io" at bounding box center [857, 528] width 136 height 18
drag, startPoint x: 949, startPoint y: 548, endPoint x: 781, endPoint y: 553, distance: 168.1
click at [789, 538] on code "https://abc123.ngrok.io" at bounding box center [857, 528] width 136 height 18
click at [718, 489] on div "Capacitor is a cross-platform native runtime that makes it easy to build modern…" at bounding box center [717, 369] width 613 height 5145
click at [762, 563] on span "Once you have ngrok running, note your ngrok URL (e.g., https://abc123.ngrok.io…" at bounding box center [717, 539] width 613 height 47
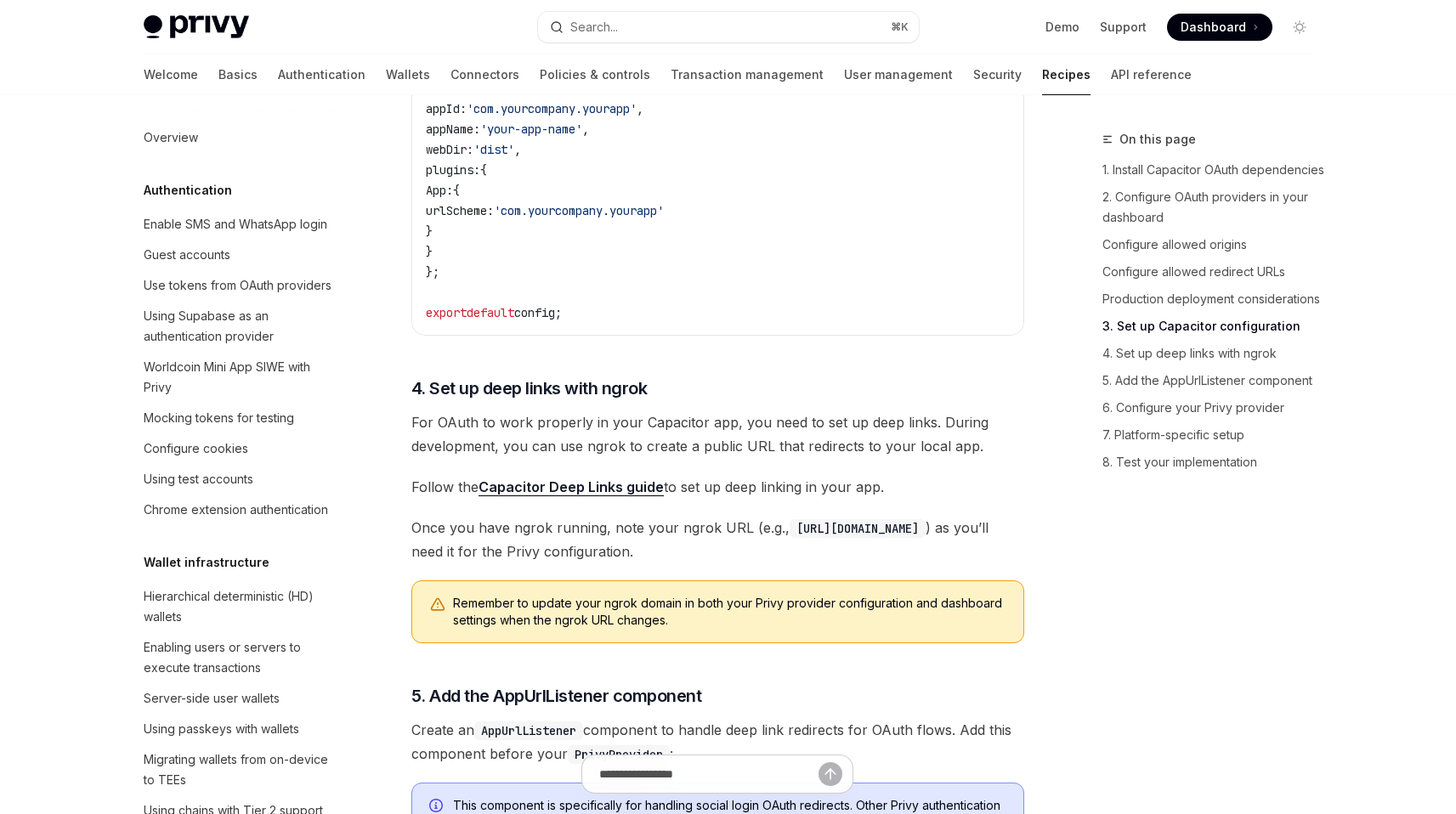
click at [778, 563] on span "Once you have ngrok running, note your ngrok URL (e.g., https://abc123.ngrok.io…" at bounding box center [717, 539] width 613 height 47
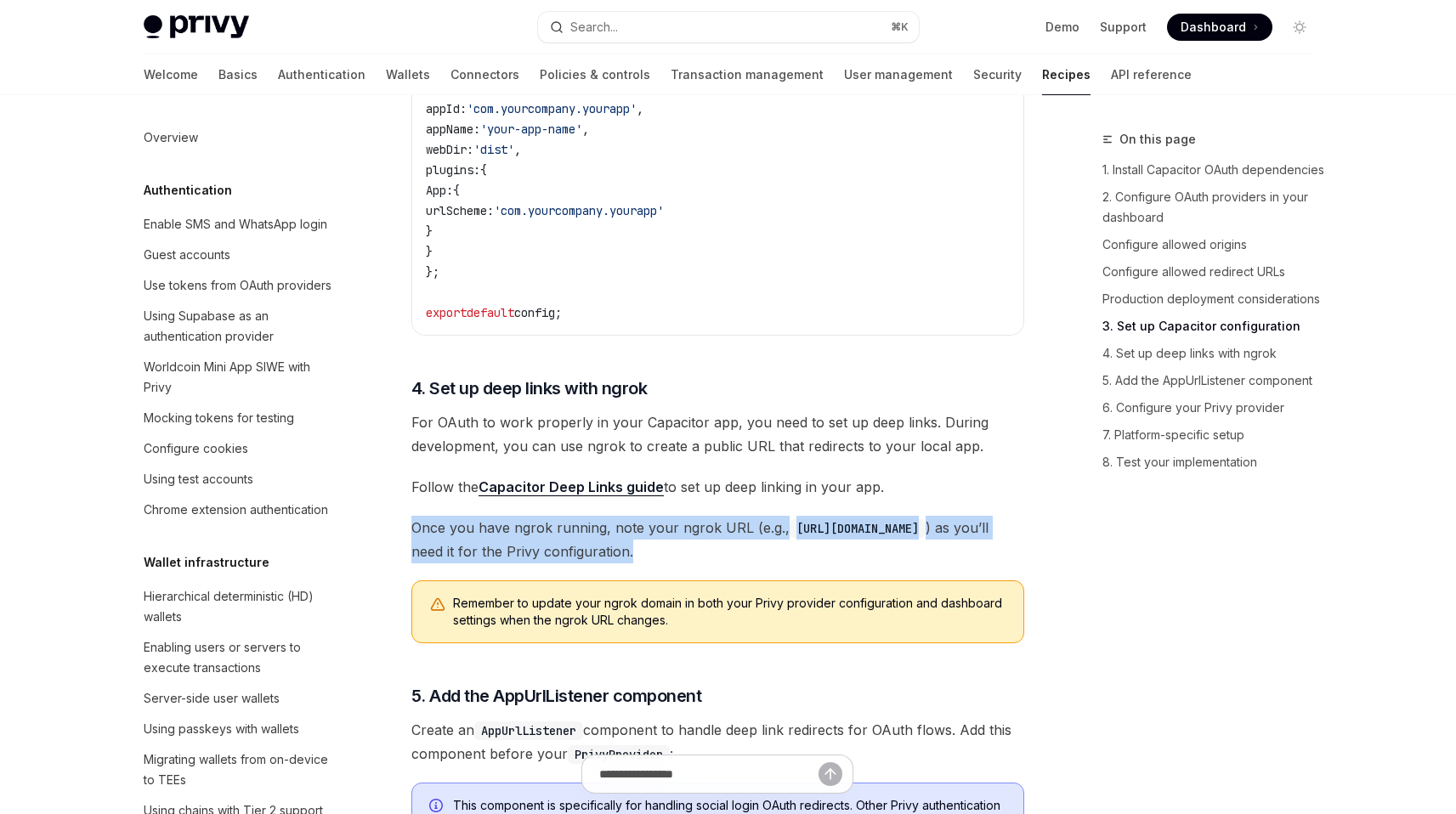
drag, startPoint x: 818, startPoint y: 539, endPoint x: 917, endPoint y: 563, distance: 101.9
click at [917, 563] on div "Capacitor is a cross-platform native runtime that makes it easy to build modern…" at bounding box center [717, 369] width 613 height 5145
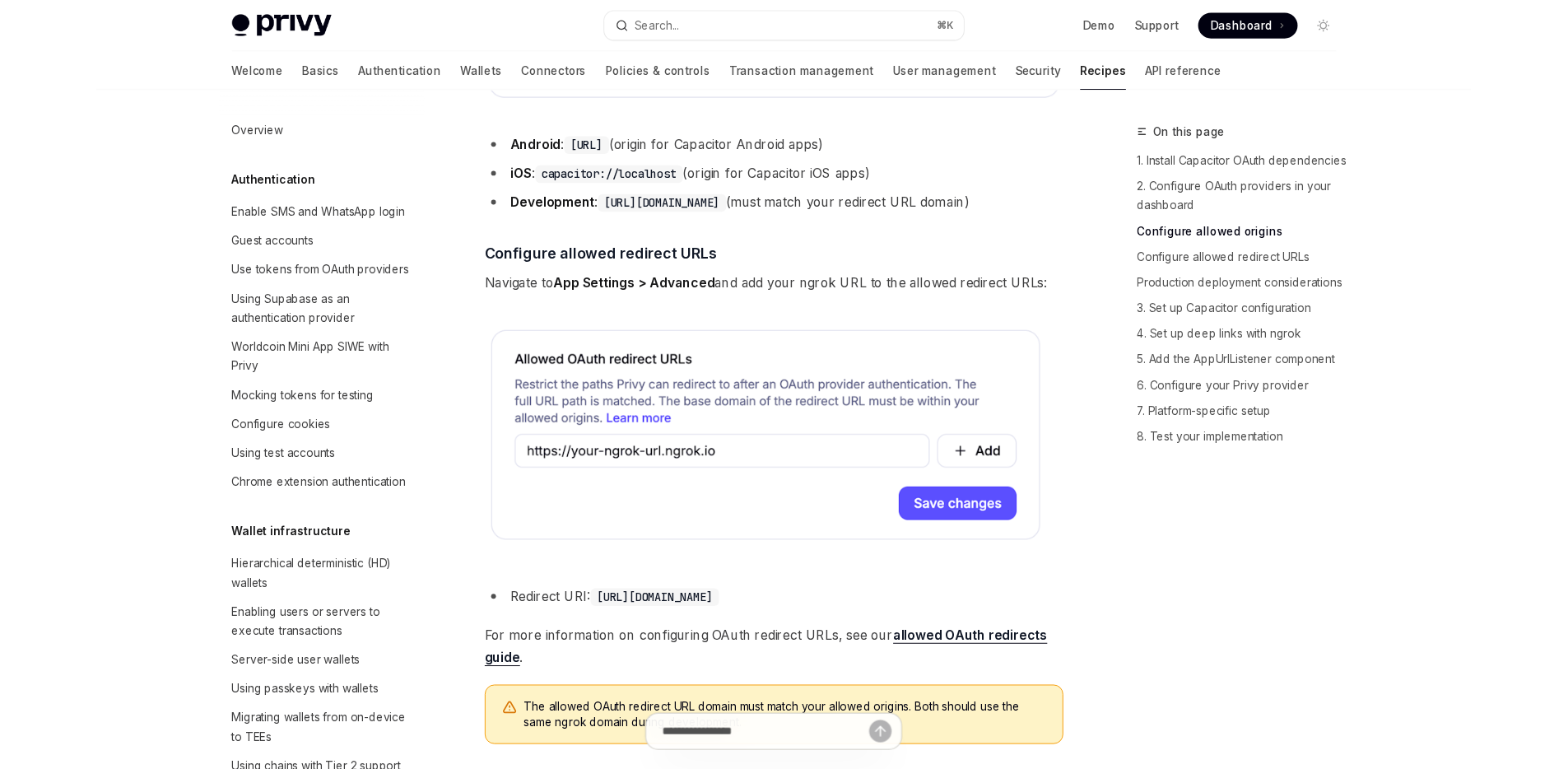
scroll to position [1403, 0]
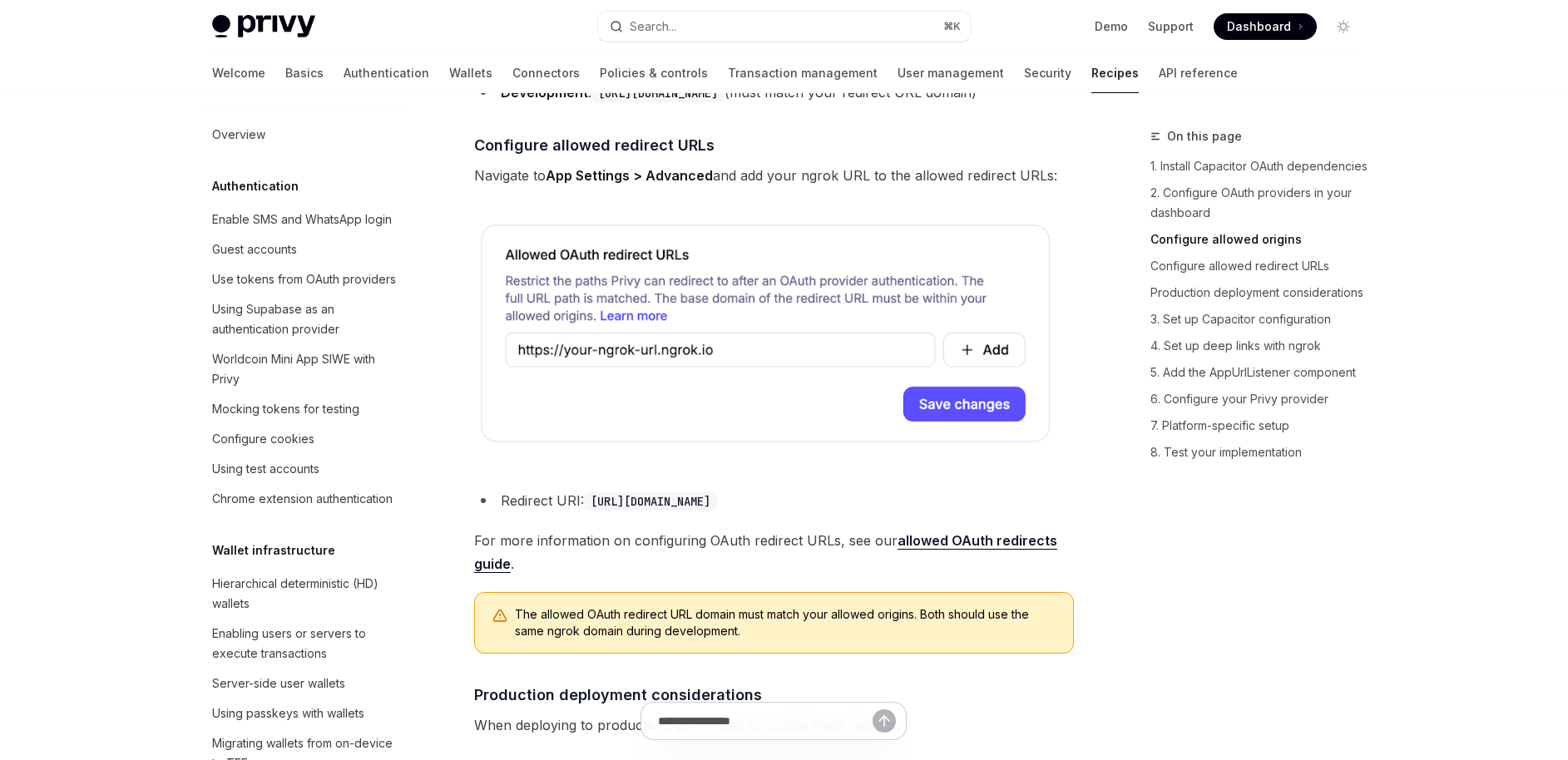
type textarea "*"
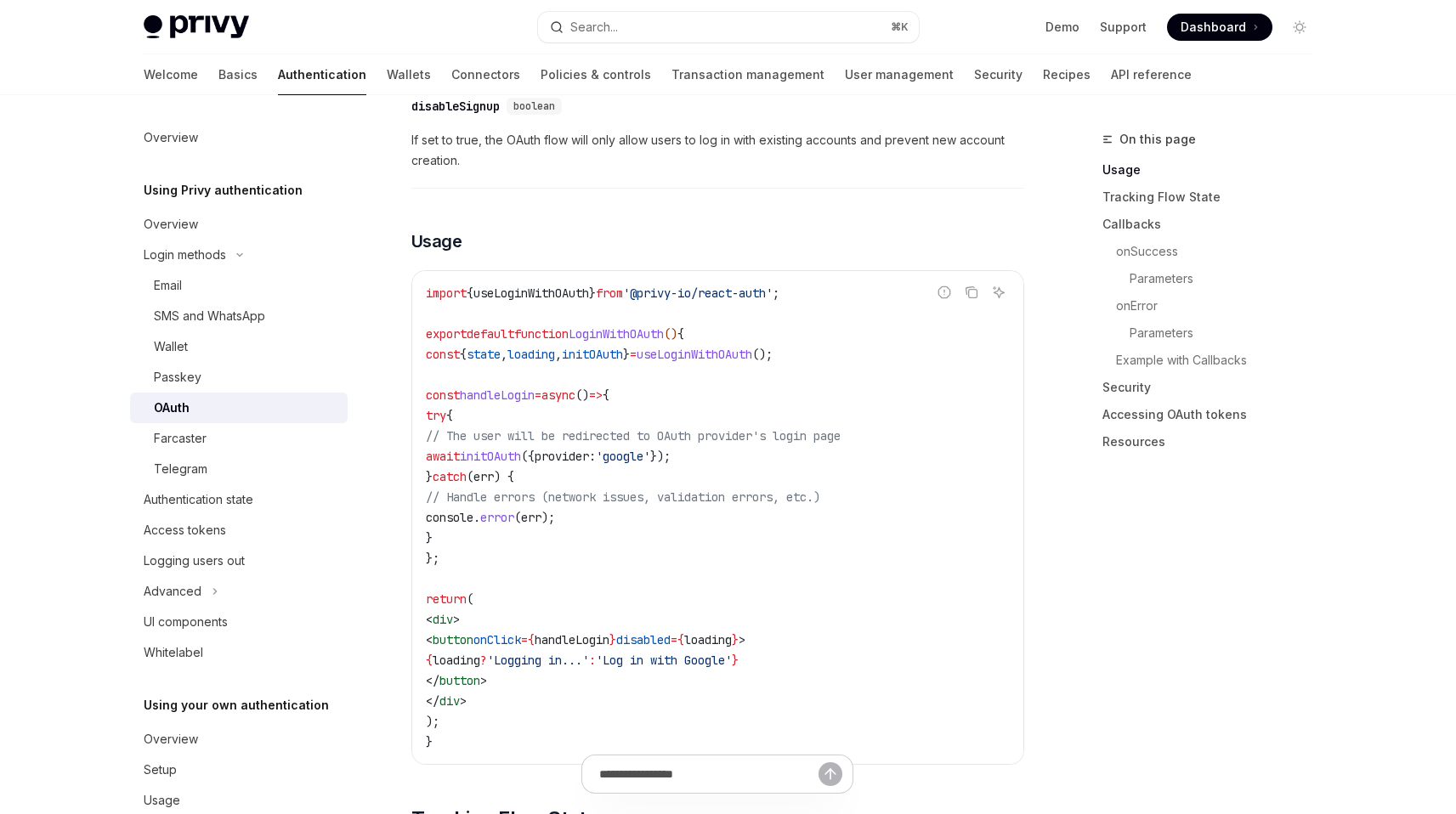
scroll to position [3389, 0]
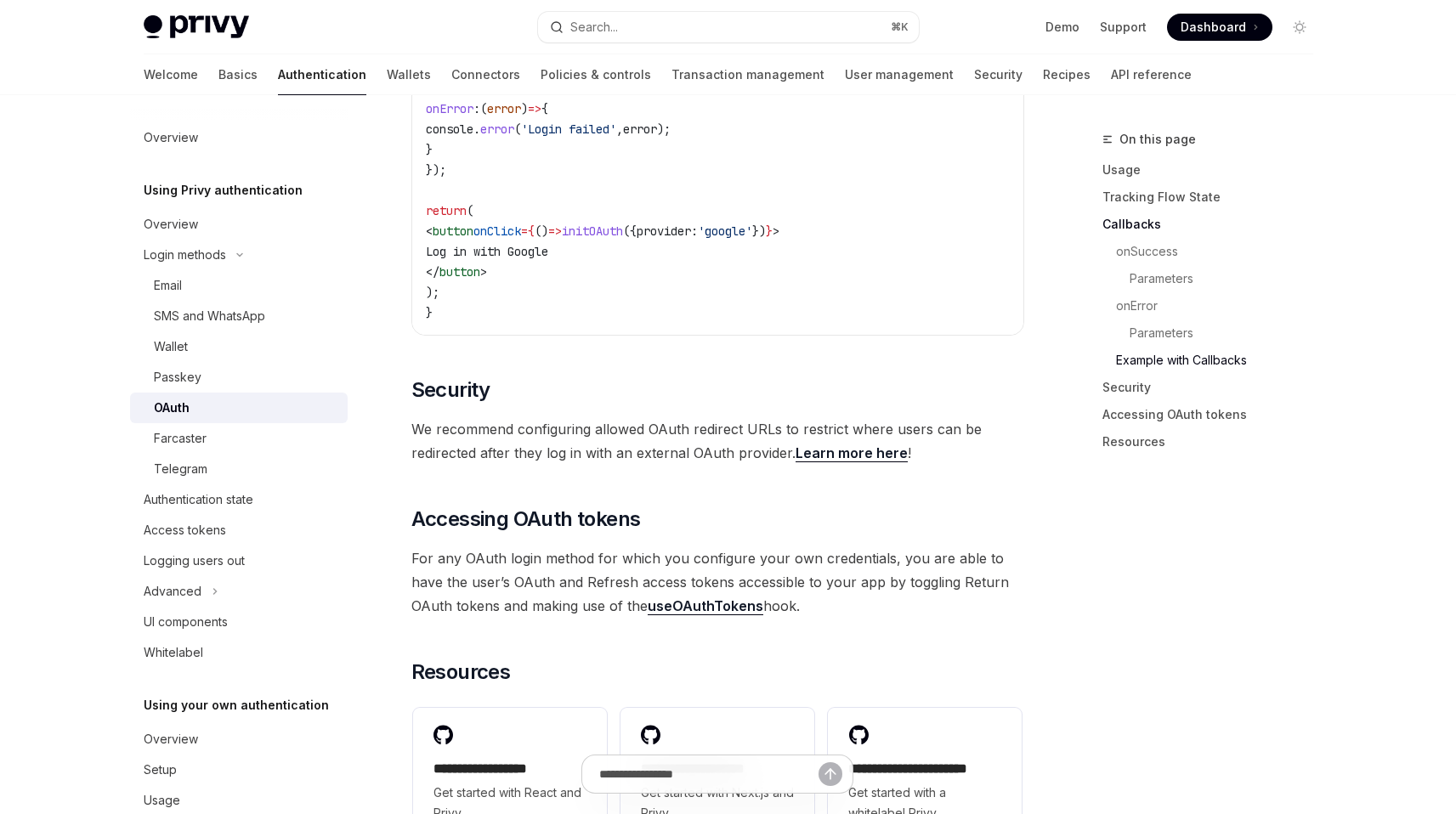
click at [845, 445] on link "Learn more here" at bounding box center [852, 453] width 112 height 17
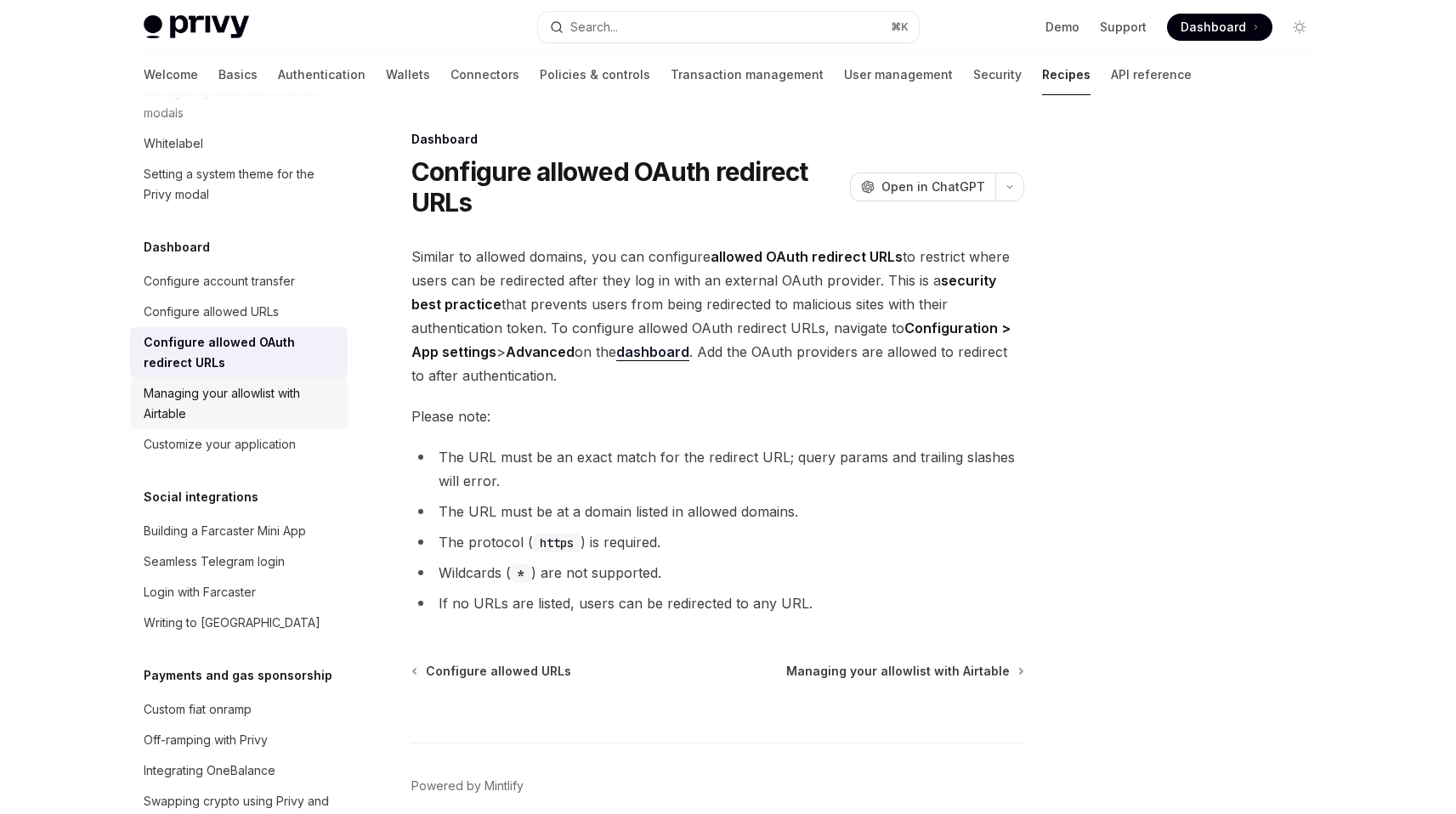
click at [174, 424] on div "Managing your allowlist with Airtable" at bounding box center [240, 403] width 194 height 41
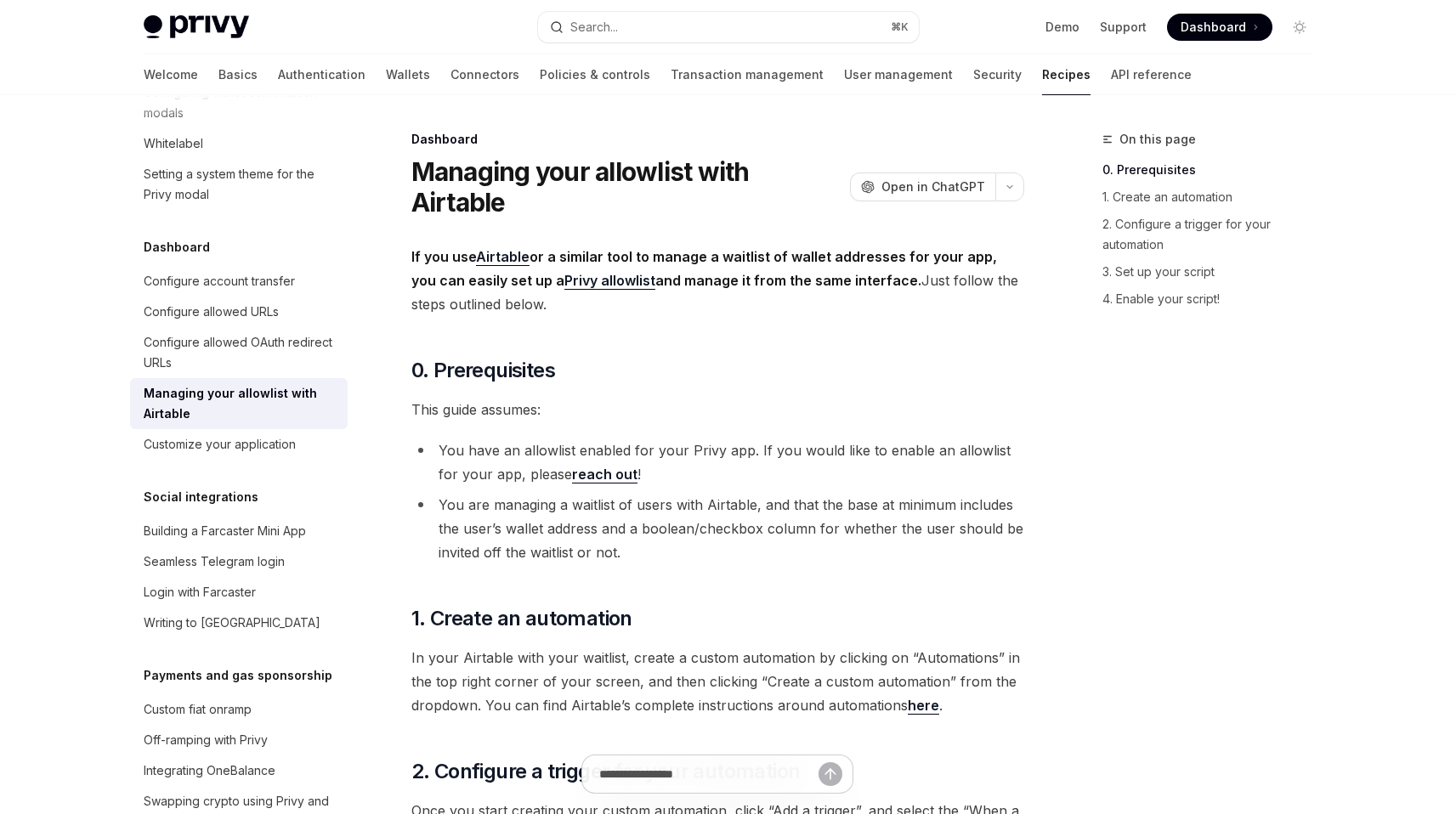
click at [206, 429] on link "Managing your allowlist with Airtable" at bounding box center [239, 403] width 218 height 51
click at [209, 454] on div "Customize your application" at bounding box center [220, 444] width 152 height 20
type textarea "*"
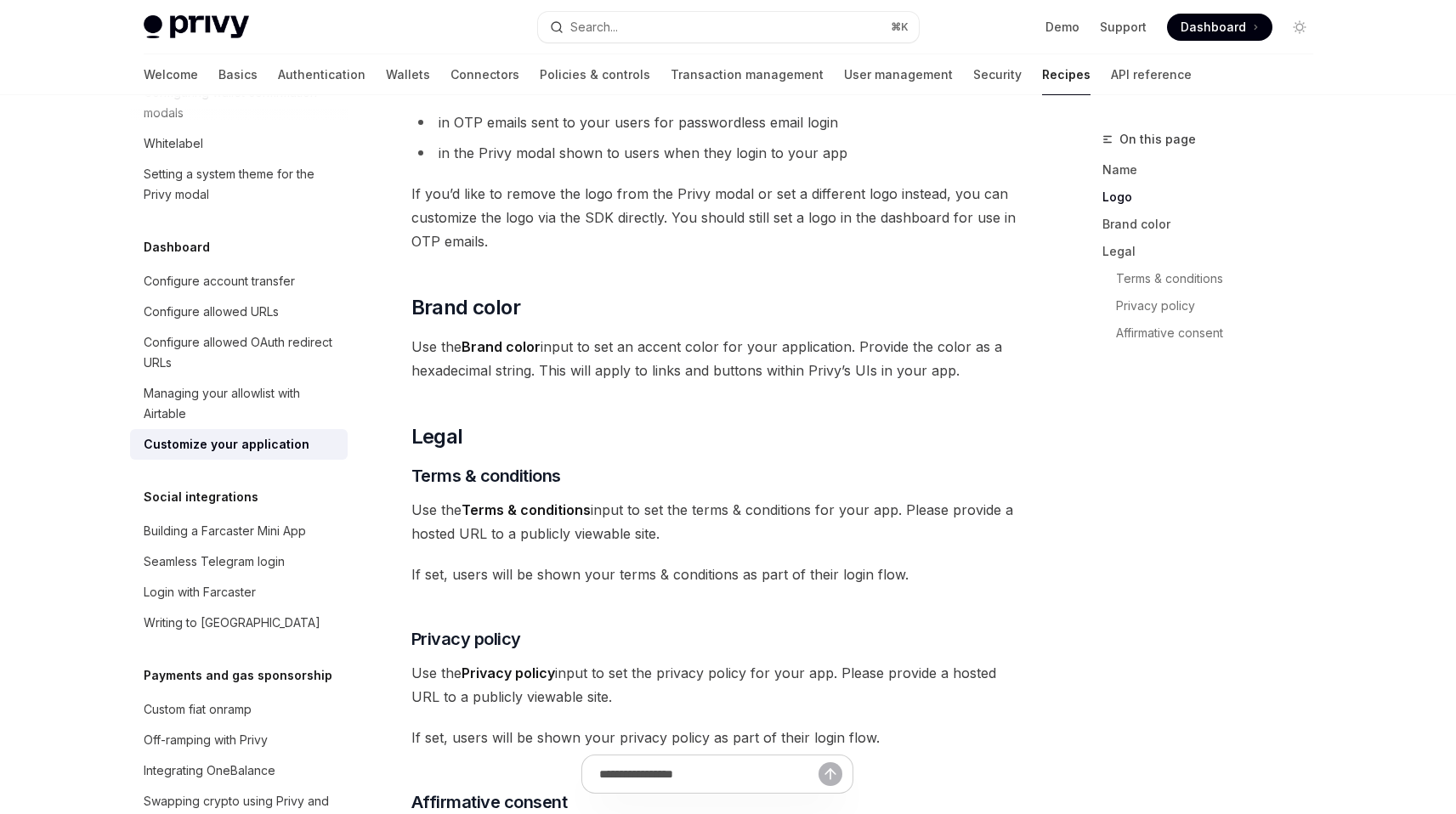
scroll to position [671, 0]
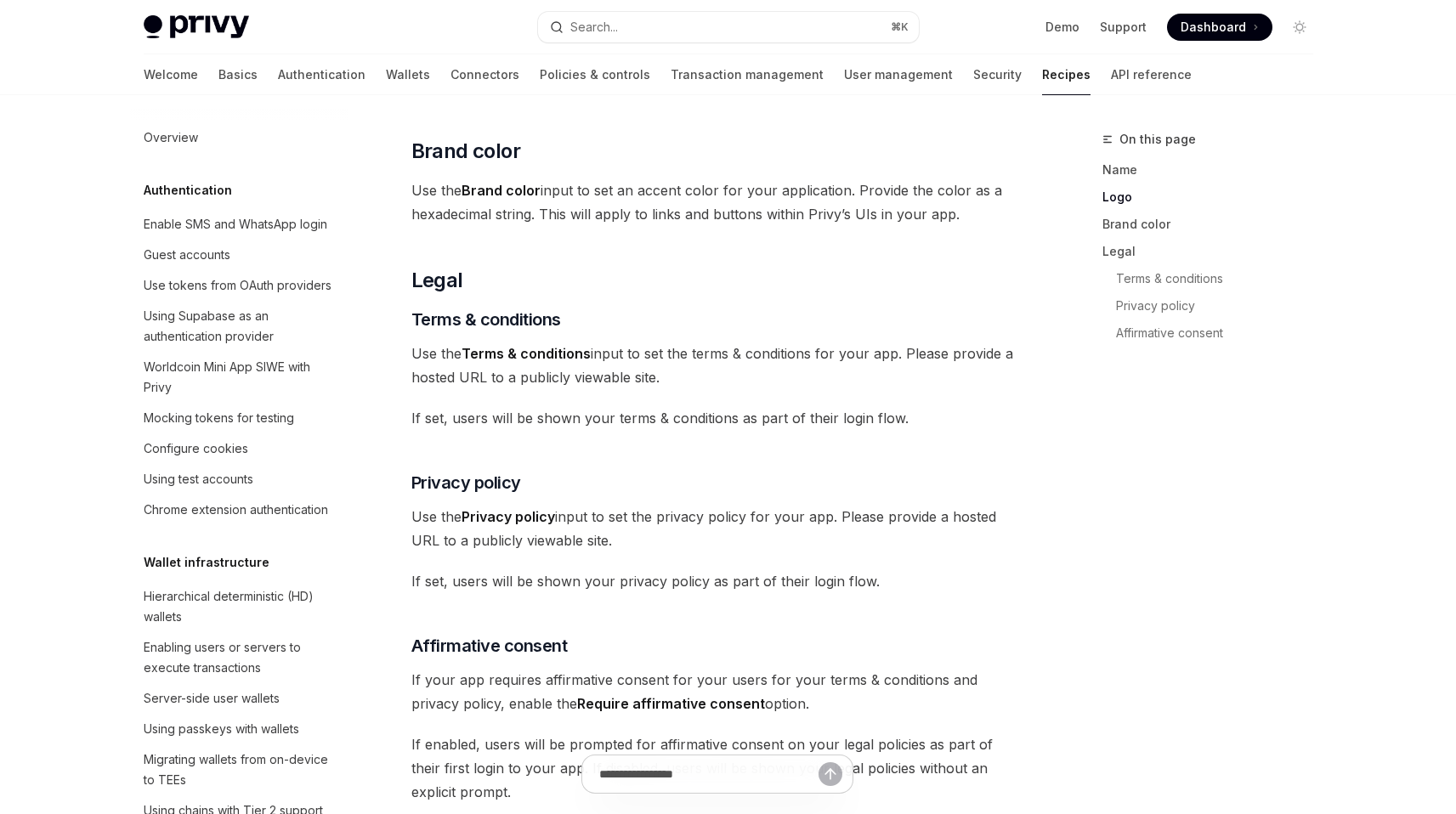
scroll to position [958, 0]
